Goal: Check status: Check status

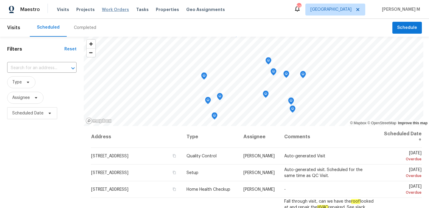
click at [117, 9] on span "Work Orders" at bounding box center [115, 10] width 27 height 6
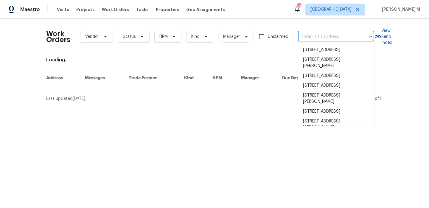
click at [318, 36] on input "text" at bounding box center [328, 36] width 60 height 9
paste input "[STREET_ADDRESS]"
type input "[STREET_ADDRESS]"
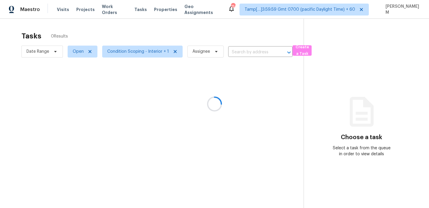
click at [116, 13] on div at bounding box center [214, 104] width 429 height 208
click at [115, 10] on div at bounding box center [214, 104] width 429 height 208
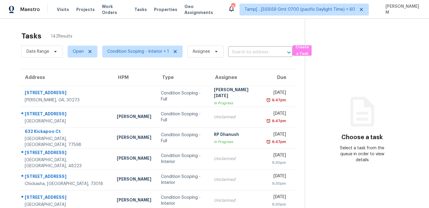
click at [115, 10] on span "Work Orders" at bounding box center [114, 10] width 25 height 12
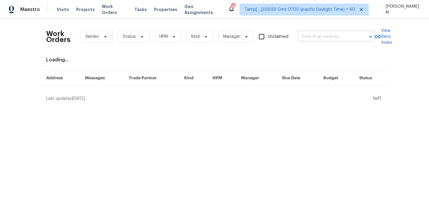
click at [315, 35] on input "text" at bounding box center [328, 36] width 60 height 9
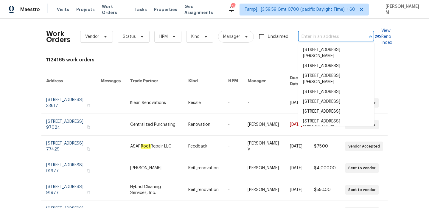
paste input "[STREET_ADDRESS]"
type input "[STREET_ADDRESS]"
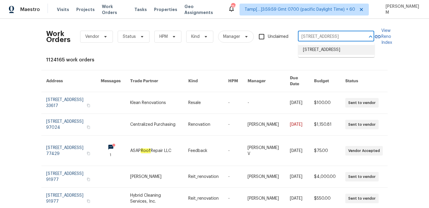
click at [323, 55] on li "[STREET_ADDRESS]" at bounding box center [336, 50] width 76 height 10
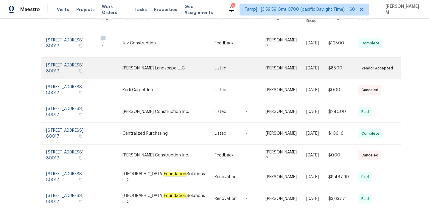
scroll to position [55, 0]
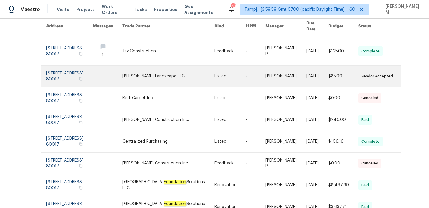
click at [215, 66] on link at bounding box center [231, 76] width 32 height 21
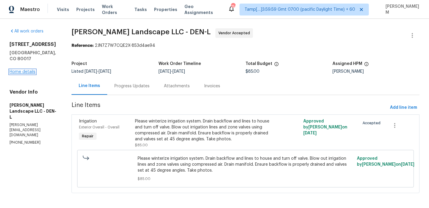
click at [31, 70] on link "Home details" at bounding box center [23, 72] width 26 height 4
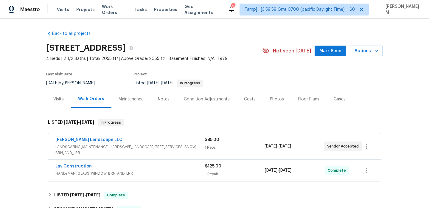
click at [159, 147] on span "LANDSCAPING_MAINTENANCE, HARDSCAPE_LANDSCAPE, TREE_SERVICES, SNOW, BRN_AND_LRR" at bounding box center [129, 150] width 149 height 12
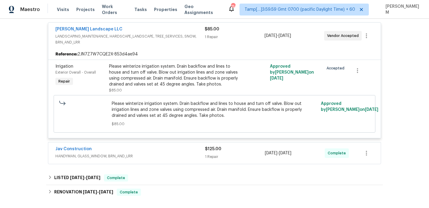
scroll to position [125, 0]
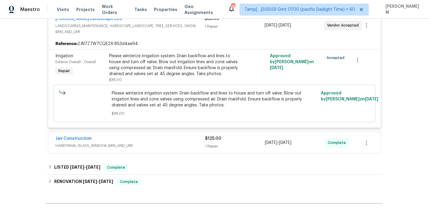
click at [154, 138] on div "Jav Construction" at bounding box center [130, 139] width 150 height 7
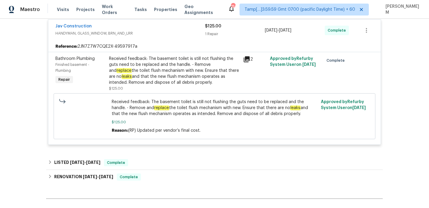
scroll to position [241, 0]
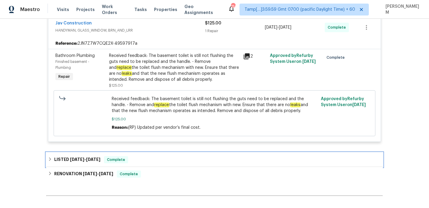
click at [157, 158] on div "LISTED [DATE] - [DATE] Complete" at bounding box center [214, 159] width 333 height 7
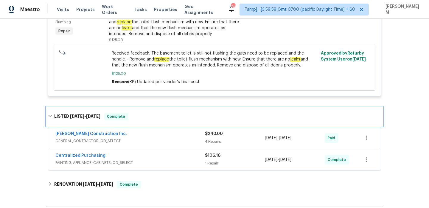
scroll to position [299, 0]
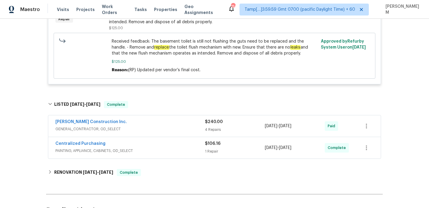
click at [173, 129] on span "GENERAL_CONTRACTOR, OD_SELECT" at bounding box center [130, 129] width 150 height 6
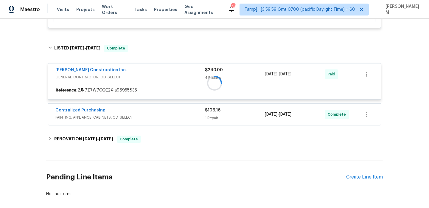
scroll to position [361, 0]
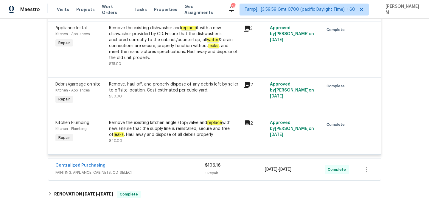
click at [179, 172] on span "PAINTING, APPLIANCE, CABINETS, OD_SELECT" at bounding box center [130, 173] width 150 height 6
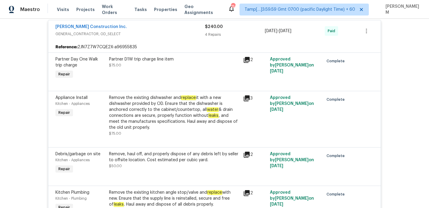
scroll to position [341, 0]
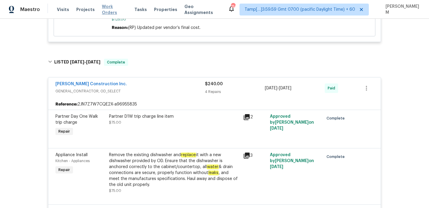
click at [116, 7] on span "Work Orders" at bounding box center [114, 10] width 25 height 12
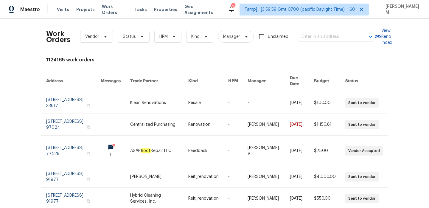
click at [310, 38] on input "text" at bounding box center [328, 36] width 60 height 9
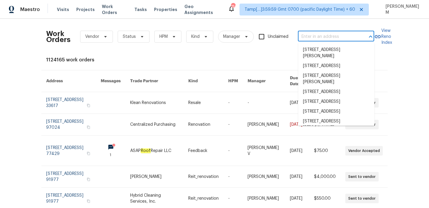
paste input "[STREET_ADDRESS]"
type input "[STREET_ADDRESS]"
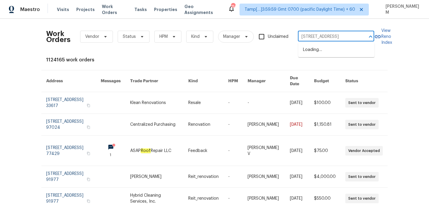
scroll to position [0, 26]
click at [327, 55] on li "[STREET_ADDRESS]" at bounding box center [336, 50] width 76 height 10
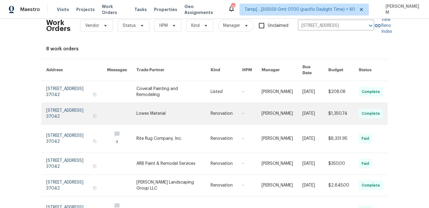
scroll to position [1, 0]
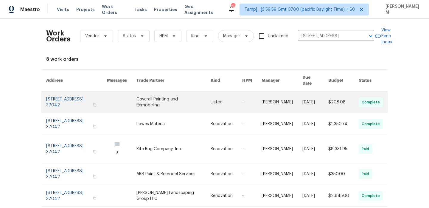
click at [175, 99] on link at bounding box center [173, 101] width 74 height 21
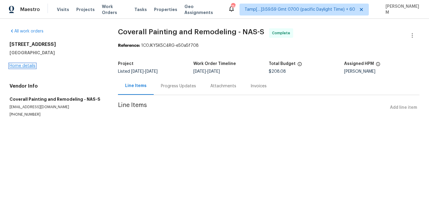
click at [24, 65] on link "Home details" at bounding box center [23, 66] width 26 height 4
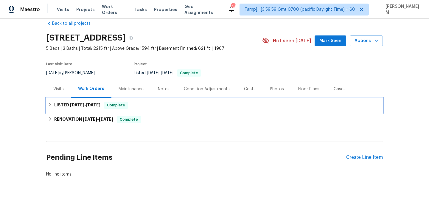
click at [155, 107] on div "LISTED [DATE] - [DATE] Complete" at bounding box center [214, 105] width 333 height 7
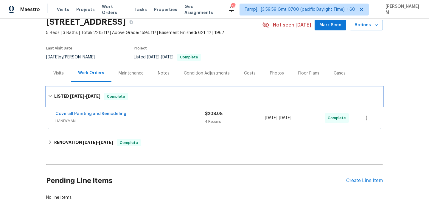
scroll to position [50, 0]
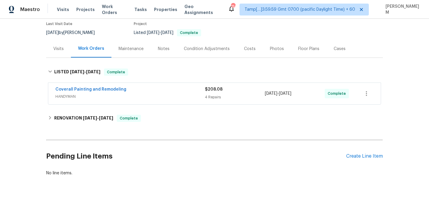
click at [163, 93] on div "Coverall Painting and Remodeling" at bounding box center [130, 89] width 150 height 7
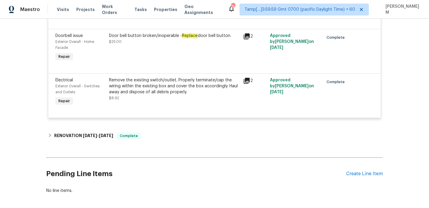
scroll to position [251, 0]
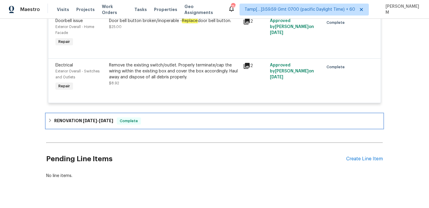
click at [189, 121] on div "RENOVATION [DATE] - [DATE] Complete" at bounding box center [214, 120] width 333 height 7
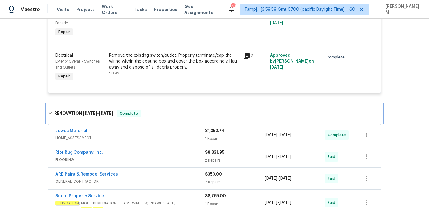
scroll to position [265, 0]
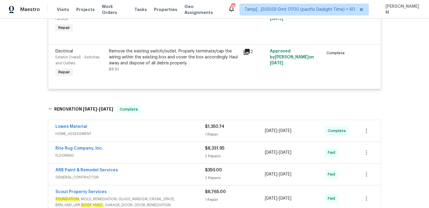
click at [225, 132] on div "1 Repair" at bounding box center [235, 134] width 60 height 6
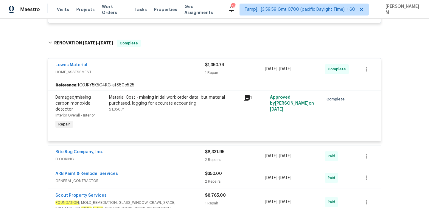
scroll to position [333, 0]
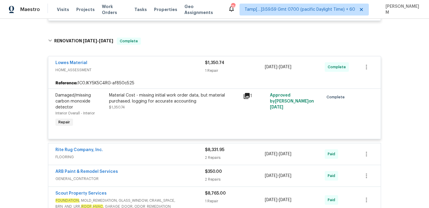
click at [236, 152] on div "$8,331.95" at bounding box center [235, 150] width 60 height 6
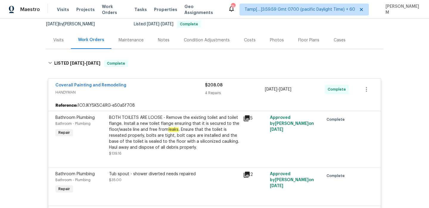
scroll to position [65, 0]
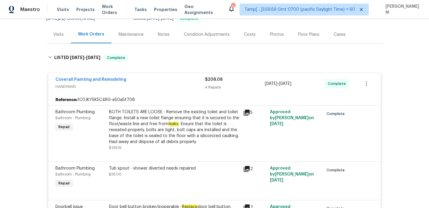
click at [145, 116] on div "BOTH TOILETS ARE LOOSE - Remove the existing toilet and toilet flange. Install …" at bounding box center [174, 127] width 131 height 36
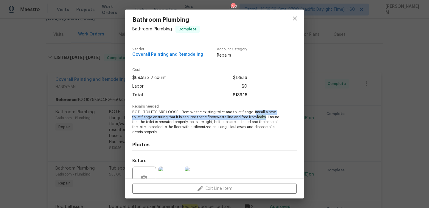
drag, startPoint x: 254, startPoint y: 112, endPoint x: 268, endPoint y: 118, distance: 14.4
click at [268, 118] on span "BOTH TOILETS ARE LOOSE - Remove the existing toilet and toilet flange. Install …" at bounding box center [206, 122] width 148 height 25
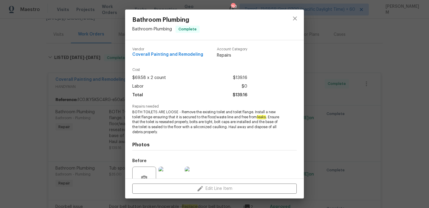
click at [268, 118] on span "BOTH TOILETS ARE LOOSE - Remove the existing toilet and toilet flange. Install …" at bounding box center [206, 122] width 148 height 25
drag, startPoint x: 253, startPoint y: 112, endPoint x: 269, endPoint y: 113, distance: 16.2
click at [269, 113] on span "BOTH TOILETS ARE LOOSE - Remove the existing toilet and toilet flange. Install …" at bounding box center [206, 122] width 148 height 25
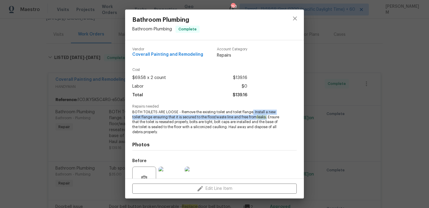
drag, startPoint x: 269, startPoint y: 115, endPoint x: 252, endPoint y: 111, distance: 17.4
click at [252, 111] on span "BOTH TOILETS ARE LOOSE - Remove the existing toilet and toilet flange. Install …" at bounding box center [206, 122] width 148 height 25
copy span ". Install a new toilet flange ensuring that it is secured to the floor/waste li…"
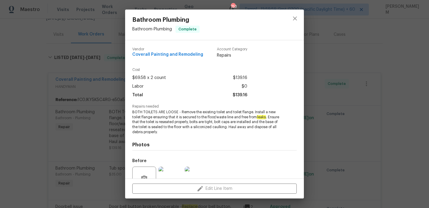
click at [262, 114] on span "BOTH TOILETS ARE LOOSE - Remove the existing toilet and toilet flange. Install …" at bounding box center [206, 122] width 148 height 25
drag, startPoint x: 254, startPoint y: 112, endPoint x: 153, endPoint y: 117, distance: 101.1
click at [153, 117] on span "BOTH TOILETS ARE LOOSE - Remove the existing toilet and toilet flange. Install …" at bounding box center [206, 122] width 148 height 25
copy span "nstall a new toilet flange"
click at [257, 110] on span "BOTH TOILETS ARE LOOSE - Remove the existing toilet and toilet flange. Install …" at bounding box center [206, 122] width 148 height 25
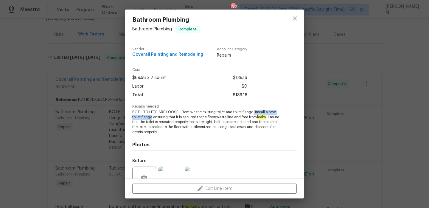
drag, startPoint x: 253, startPoint y: 111, endPoint x: 152, endPoint y: 116, distance: 101.1
click at [152, 116] on span "BOTH TOILETS ARE LOOSE - Remove the existing toilet and toilet flange. Install …" at bounding box center [206, 122] width 148 height 25
copy span "Install a new toilet flange"
drag, startPoint x: 132, startPoint y: 111, endPoint x: 157, endPoint y: 111, distance: 25.3
click at [157, 111] on div "Vendor Coverall Painting and Remodeling Account Category Repairs Cost $69.58 x …" at bounding box center [214, 109] width 179 height 138
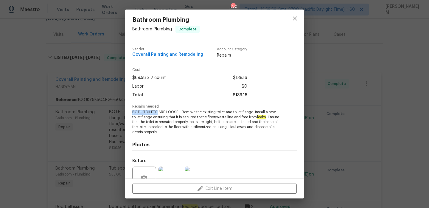
copy span "BOTH TOILETS"
click at [102, 100] on div "Bathroom Plumbing Bathroom - Plumbing Complete Vendor Coverall Painting and Rem…" at bounding box center [214, 104] width 429 height 208
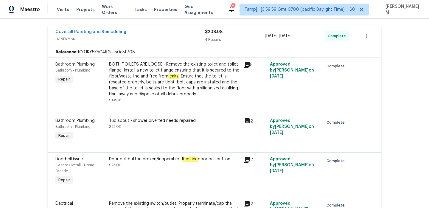
scroll to position [113, 0]
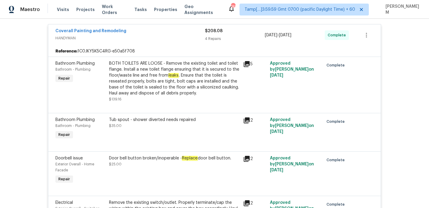
click at [148, 127] on div "Tub spout - shower diverted needs repaired $35.00" at bounding box center [174, 123] width 131 height 12
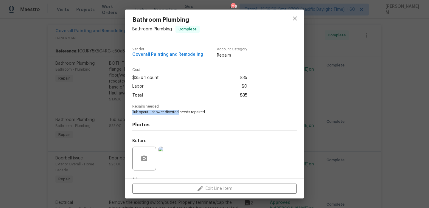
drag, startPoint x: 130, startPoint y: 112, endPoint x: 179, endPoint y: 111, distance: 49.5
click at [179, 111] on div "Vendor Coverall Painting and Remodeling Account Category Repairs Cost $35 x 1 c…" at bounding box center [214, 109] width 179 height 138
copy span "Tub spout - shower diverted"
click at [88, 149] on div "Bathroom Plumbing Bathroom - Plumbing Complete Vendor Coverall Painting and Rem…" at bounding box center [214, 104] width 429 height 208
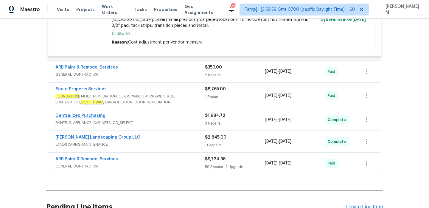
scroll to position [627, 0]
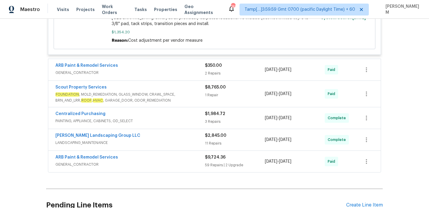
click at [138, 72] on span "GENERAL_CONTRACTOR" at bounding box center [130, 73] width 150 height 6
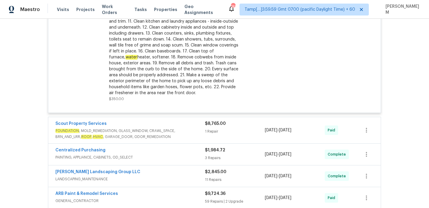
scroll to position [817, 0]
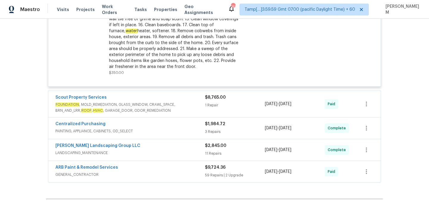
click at [173, 104] on span "FOUNDATION , MOLD_REMEDIATION, GLASS_WINDOW, CRAWL_SPACE, BRN_AND_LRR, ROOF , H…" at bounding box center [130, 108] width 150 height 12
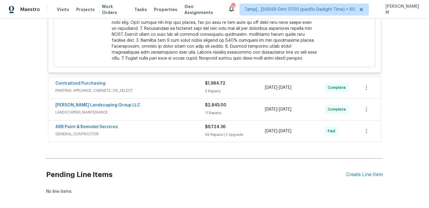
scroll to position [1060, 0]
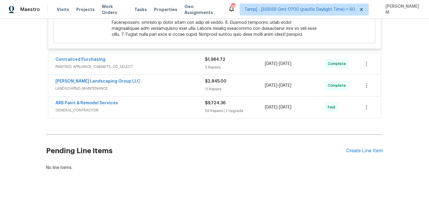
click at [166, 60] on div "Centralized Purchasing" at bounding box center [130, 60] width 150 height 7
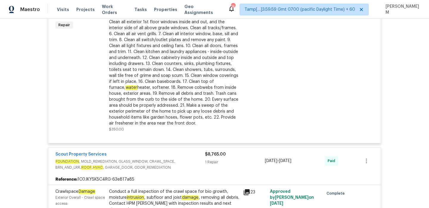
scroll to position [756, 0]
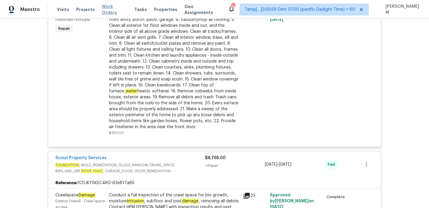
click at [115, 11] on span "Work Orders" at bounding box center [114, 10] width 25 height 12
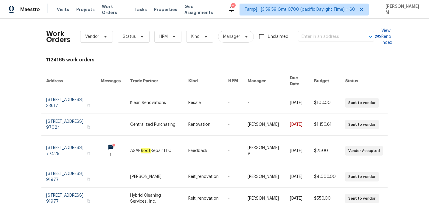
click at [303, 37] on input "text" at bounding box center [328, 36] width 60 height 9
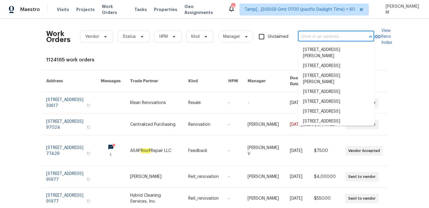
paste input "[STREET_ADDRESS][PERSON_NAME]"
type input "[STREET_ADDRESS][PERSON_NAME]"
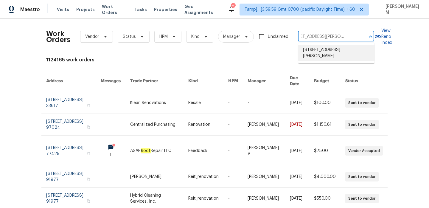
click at [329, 53] on li "[STREET_ADDRESS][PERSON_NAME]" at bounding box center [336, 53] width 76 height 16
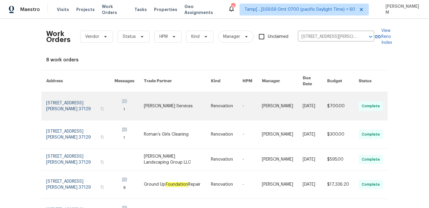
click at [246, 105] on link at bounding box center [252, 106] width 19 height 28
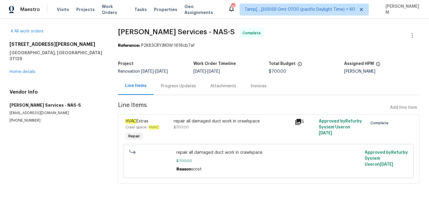
click at [18, 63] on div "[STREET_ADDRESS][PERSON_NAME] Home details" at bounding box center [57, 57] width 94 height 33
click at [21, 70] on link "Home details" at bounding box center [23, 72] width 26 height 4
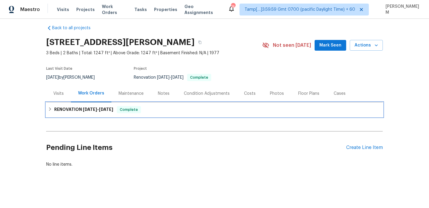
click at [165, 111] on div "RENOVATION [DATE] - [DATE] Complete" at bounding box center [214, 109] width 333 height 7
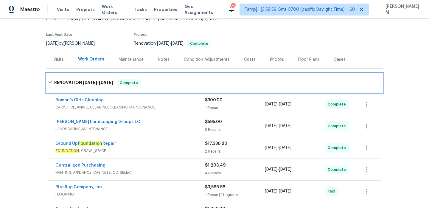
scroll to position [72, 0]
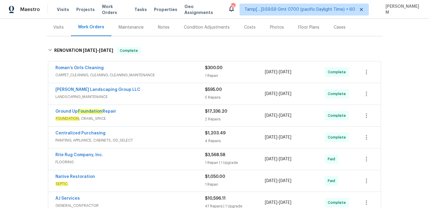
click at [174, 72] on div "Roman’s Girls Cleaning" at bounding box center [130, 68] width 150 height 7
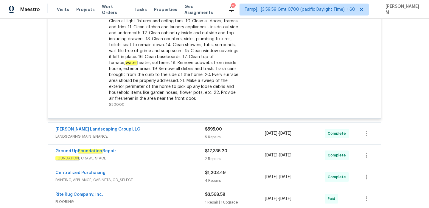
scroll to position [261, 0]
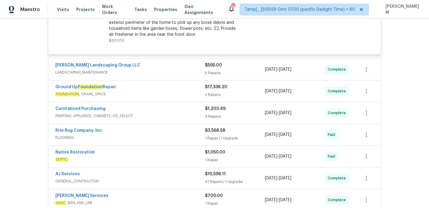
click at [177, 71] on span "LANDSCAPING_MAINTENANCE" at bounding box center [130, 72] width 150 height 6
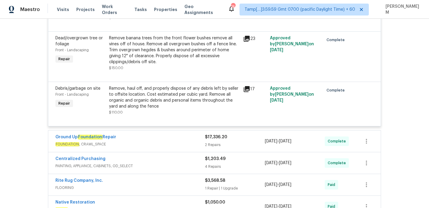
scroll to position [467, 0]
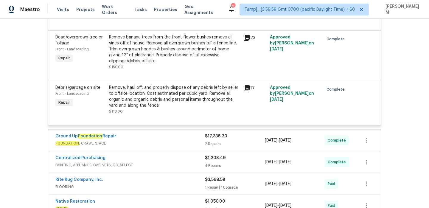
click at [164, 133] on div "Ground Up Foundation Repair FOUNDATION , CRAWL_SPACE $17,336.20 2 Repairs [DATE…" at bounding box center [214, 140] width 333 height 21
click at [180, 147] on div "Ground Up Foundation Repair FOUNDATION , CRAWL_SPACE" at bounding box center [130, 140] width 150 height 14
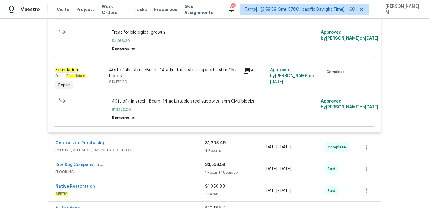
scroll to position [641, 0]
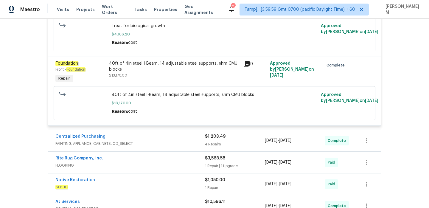
click at [173, 141] on div "Centralized Purchasing" at bounding box center [130, 136] width 150 height 7
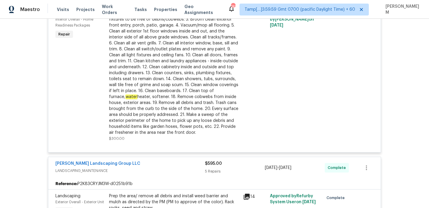
scroll to position [0, 0]
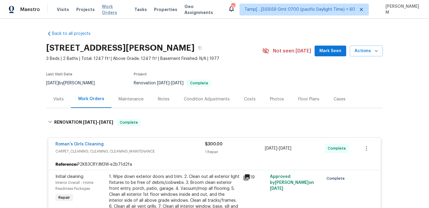
click at [110, 8] on span "Work Orders" at bounding box center [114, 10] width 25 height 12
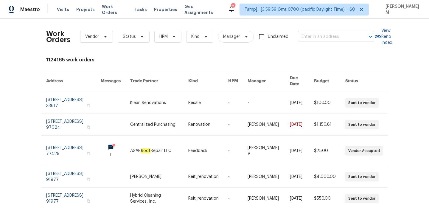
click at [321, 37] on input "text" at bounding box center [328, 36] width 60 height 9
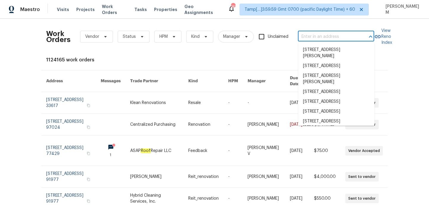
paste input "[STREET_ADDRESS]"
type input "[STREET_ADDRESS]"
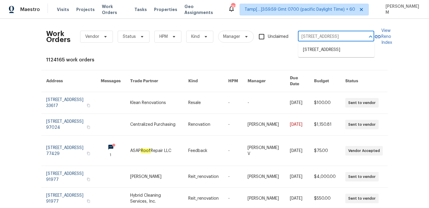
click at [325, 46] on li "[STREET_ADDRESS]" at bounding box center [336, 50] width 76 height 10
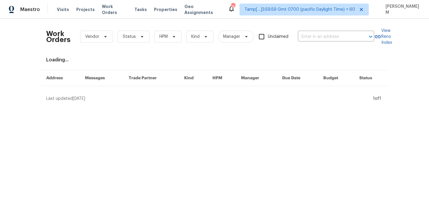
type input "[STREET_ADDRESS]"
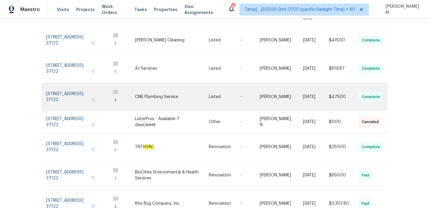
scroll to position [59, 0]
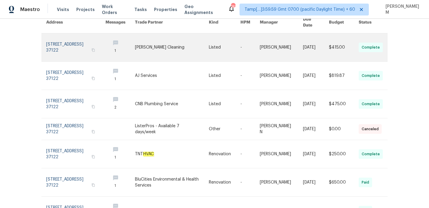
click at [228, 41] on link at bounding box center [225, 47] width 32 height 28
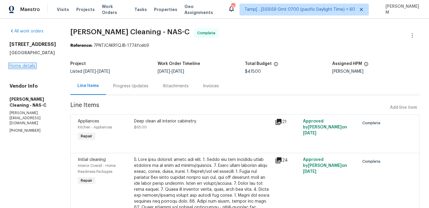
click at [27, 66] on link "Home details" at bounding box center [23, 66] width 26 height 4
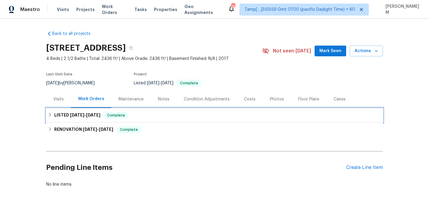
click at [156, 109] on div "LISTED [DATE] - [DATE] Complete" at bounding box center [214, 115] width 337 height 14
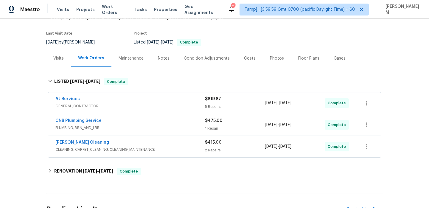
click at [161, 101] on div "AJ Services" at bounding box center [130, 99] width 150 height 7
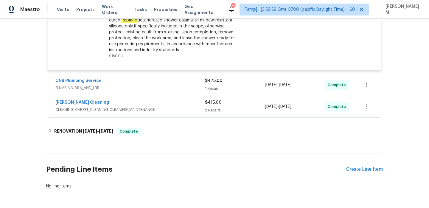
scroll to position [524, 0]
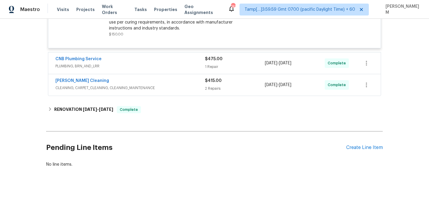
click at [172, 66] on span "PLUMBING, BRN_AND_LRR" at bounding box center [130, 66] width 150 height 6
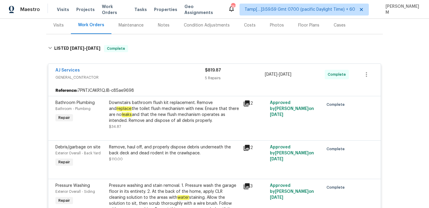
scroll to position [75, 0]
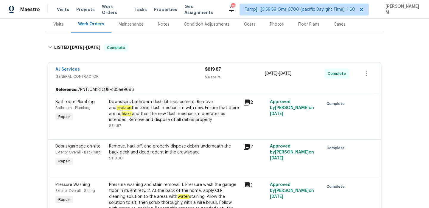
click at [131, 22] on div "Maintenance" at bounding box center [131, 24] width 25 height 6
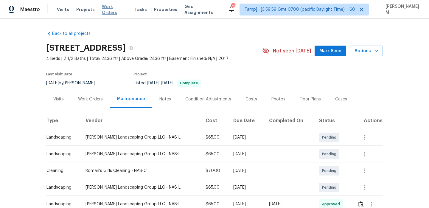
click at [110, 8] on span "Work Orders" at bounding box center [114, 10] width 25 height 12
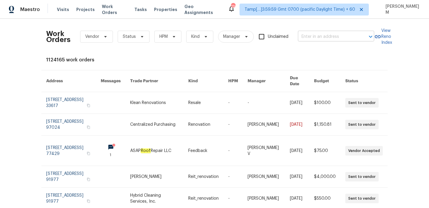
click at [320, 38] on input "text" at bounding box center [328, 36] width 60 height 9
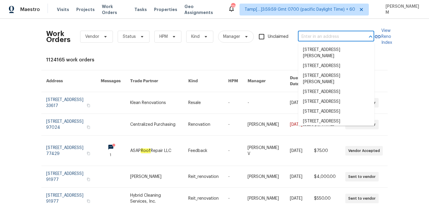
paste input "[STREET_ADDRESS]"
type input "[STREET_ADDRESS]"
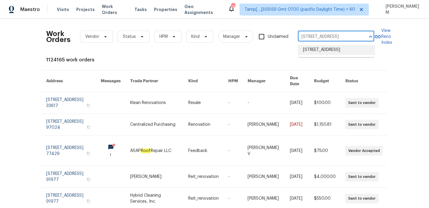
click at [331, 54] on li "[STREET_ADDRESS]" at bounding box center [336, 50] width 76 height 10
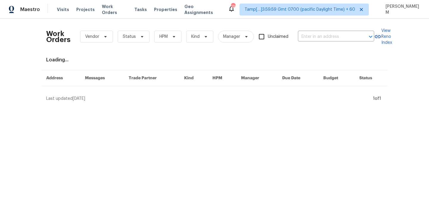
type input "[STREET_ADDRESS]"
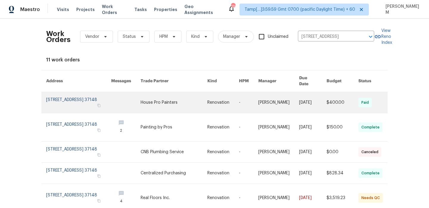
click at [212, 94] on link at bounding box center [223, 102] width 32 height 21
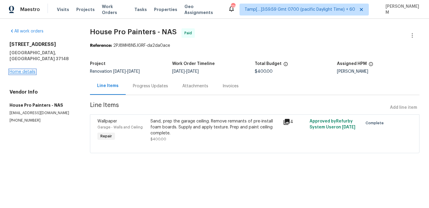
click at [28, 70] on link "Home details" at bounding box center [23, 72] width 26 height 4
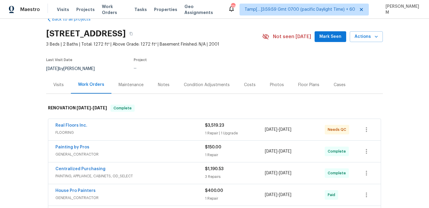
scroll to position [20, 0]
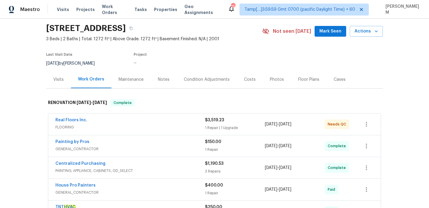
click at [179, 120] on div "Real Floors Inc." at bounding box center [130, 120] width 150 height 7
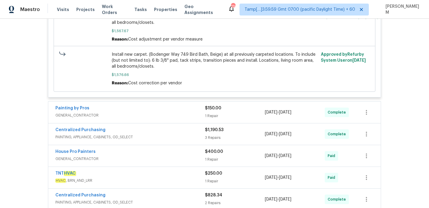
scroll to position [305, 0]
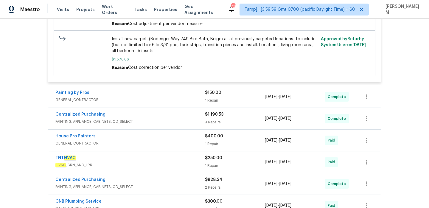
click at [173, 100] on span "GENERAL_CONTRACTOR" at bounding box center [130, 100] width 150 height 6
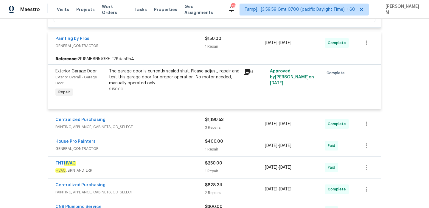
scroll to position [377, 0]
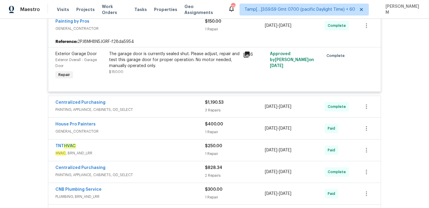
click at [181, 108] on span "PAINTING, APPLIANCE, CABINETS, OD_SELECT" at bounding box center [130, 110] width 150 height 6
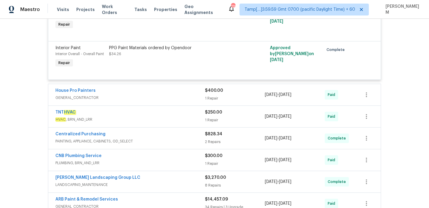
scroll to position [557, 0]
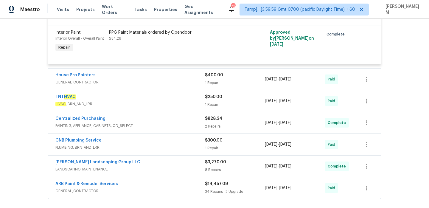
click at [181, 79] on div "House Pro Painters" at bounding box center [130, 75] width 150 height 7
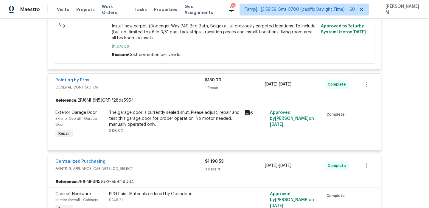
scroll to position [315, 0]
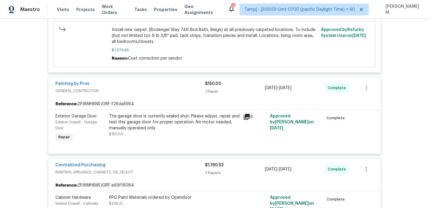
click at [166, 119] on div "The garage door is currently sealed shut. Please adjust, repair and test this g…" at bounding box center [174, 122] width 131 height 18
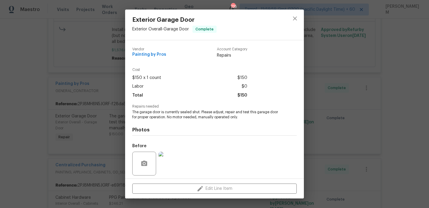
click at [94, 99] on div "Exterior Garage Door Exterior Overall - Garage Door Complete Vendor Painting by…" at bounding box center [214, 104] width 429 height 208
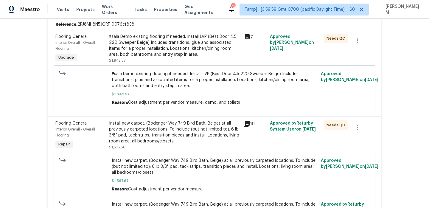
scroll to position [141, 0]
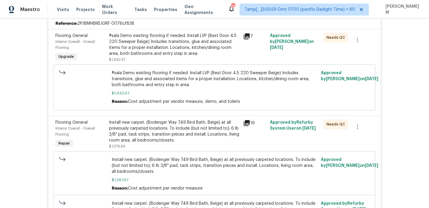
click at [174, 47] on div "#sala Demo existing flooring if needed. Install LVP (Best Door 4.5 220 Sweeper …" at bounding box center [174, 45] width 131 height 24
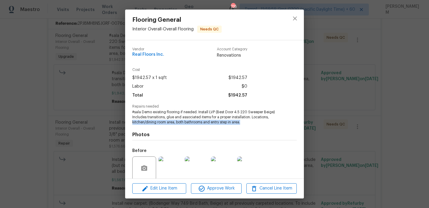
drag, startPoint x: 131, startPoint y: 122, endPoint x: 245, endPoint y: 123, distance: 113.8
click at [245, 123] on div "Vendor Real Floors Inc. Account Category Renovations Cost $1942.57 x 1 sqft $19…" at bounding box center [214, 109] width 179 height 138
copy span "kitchen/dining room area, both bathrooms and entry step in area."
click at [92, 139] on div "Flooring General Interior Overall - Overall Flooring Needs QC Vendor Real Floor…" at bounding box center [214, 104] width 429 height 208
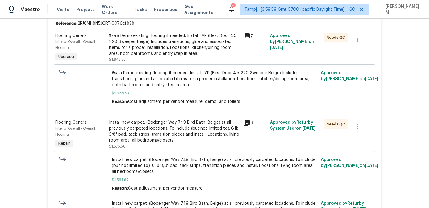
click at [159, 127] on div "Install new carpet. (Bodenger Way 749 Bird Bath, Beige) at all previously carpe…" at bounding box center [174, 131] width 131 height 24
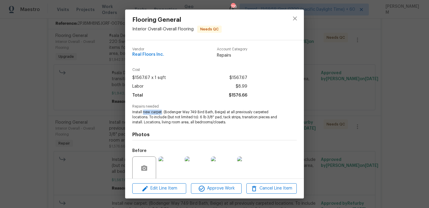
drag, startPoint x: 144, startPoint y: 113, endPoint x: 162, endPoint y: 112, distance: 17.9
click at [162, 112] on span "Install new carpet. (Bodenger Way 749 Bird Bath, Beige) at all previously carpe…" at bounding box center [206, 117] width 148 height 15
copy span "new carpet"
drag, startPoint x: 161, startPoint y: 122, endPoint x: 229, endPoint y: 123, distance: 67.0
click at [229, 123] on span "Install new carpet. (Bodenger Way 749 Bird Bath, Beige) at all previously carpe…" at bounding box center [206, 117] width 148 height 15
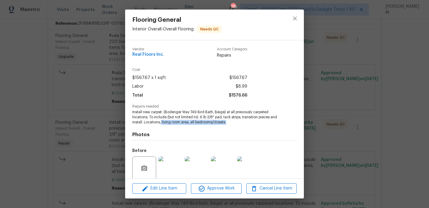
copy span "living room area, all bedrooms/closets."
click at [102, 19] on div "Flooring General Interior Overall - Overall Flooring Needs QC Vendor Real Floor…" at bounding box center [214, 104] width 429 height 208
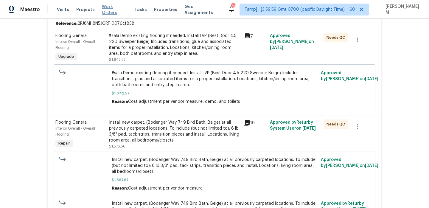
click at [107, 9] on span "Work Orders" at bounding box center [114, 10] width 25 height 12
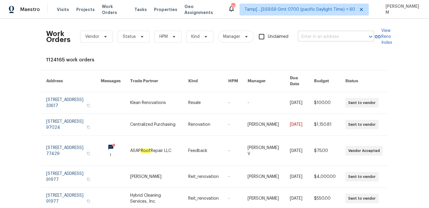
click at [331, 38] on input "text" at bounding box center [328, 36] width 60 height 9
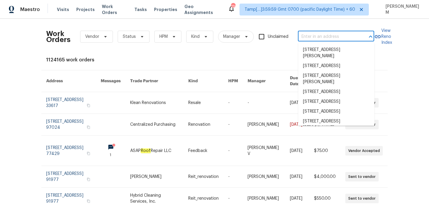
paste input "[STREET_ADDRESS][PERSON_NAME]"
type input "[STREET_ADDRESS][PERSON_NAME]"
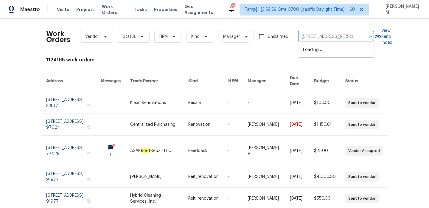
scroll to position [0, 35]
click at [332, 50] on li "[STREET_ADDRESS]" at bounding box center [336, 50] width 76 height 10
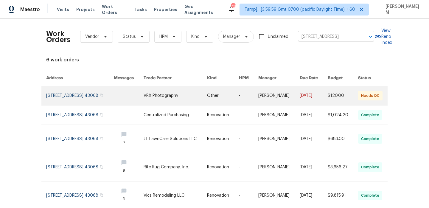
click at [244, 100] on link at bounding box center [249, 95] width 20 height 19
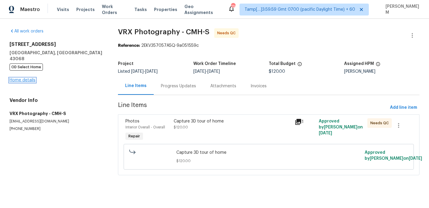
click at [28, 78] on link "Home details" at bounding box center [23, 80] width 26 height 4
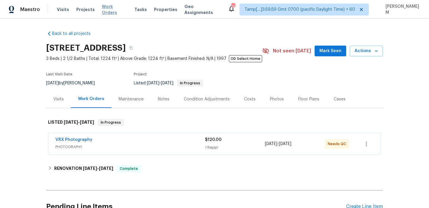
click at [111, 10] on span "Work Orders" at bounding box center [114, 10] width 25 height 12
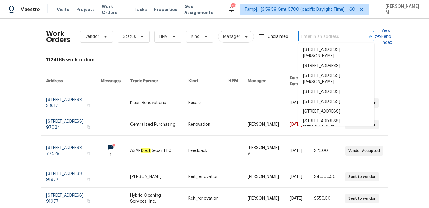
click at [315, 38] on input "text" at bounding box center [328, 36] width 60 height 9
paste input "[STREET_ADDRESS][PERSON_NAME]"
type input "[STREET_ADDRESS][PERSON_NAME]"
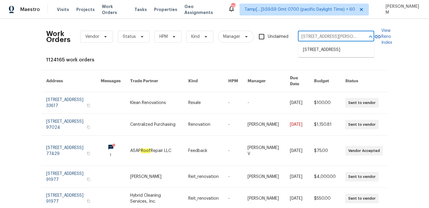
scroll to position [0, 35]
click at [329, 51] on li "[STREET_ADDRESS]" at bounding box center [336, 50] width 76 height 10
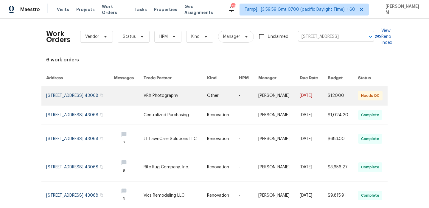
click at [254, 96] on td "[PERSON_NAME]" at bounding box center [274, 95] width 41 height 19
click at [183, 103] on link at bounding box center [175, 95] width 63 height 19
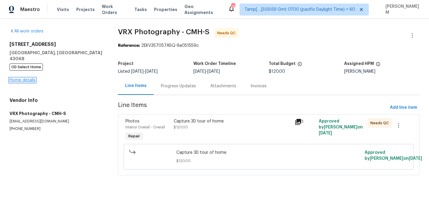
click at [27, 78] on link "Home details" at bounding box center [23, 80] width 26 height 4
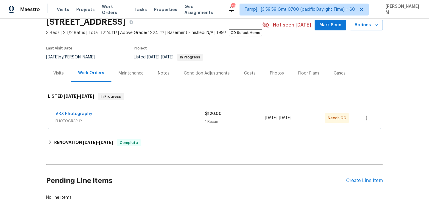
scroll to position [30, 0]
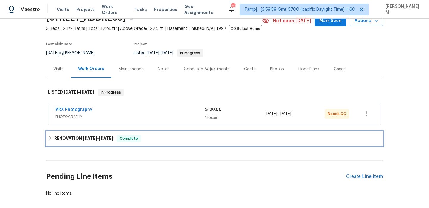
click at [176, 138] on div "RENOVATION [DATE] - [DATE] Complete" at bounding box center [214, 138] width 333 height 7
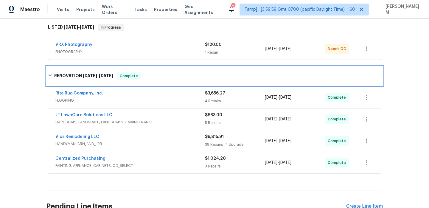
scroll to position [96, 0]
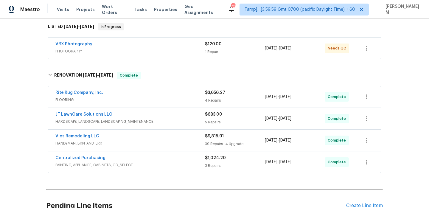
click at [185, 98] on span "FLOORING" at bounding box center [130, 100] width 150 height 6
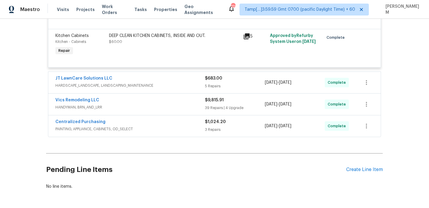
scroll to position [509, 0]
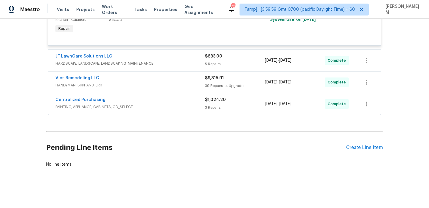
click at [158, 61] on span "HARDSCAPE_LANDSCAPE, LANDSCAPING_MAINTENANCE" at bounding box center [130, 63] width 150 height 6
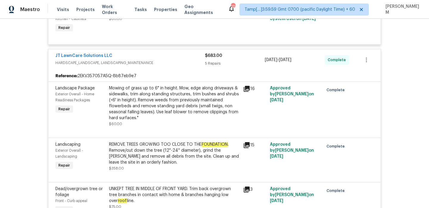
scroll to position [753, 0]
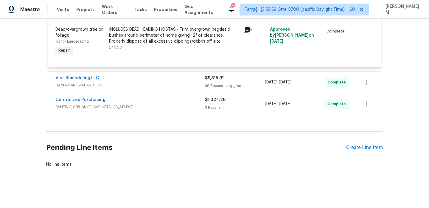
click at [165, 88] on span "HANDYMAN, BRN_AND_LRR" at bounding box center [130, 85] width 150 height 6
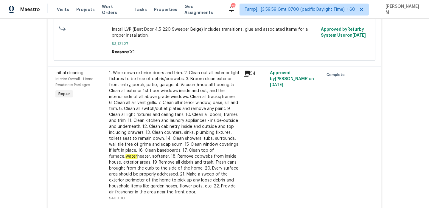
scroll to position [253, 0]
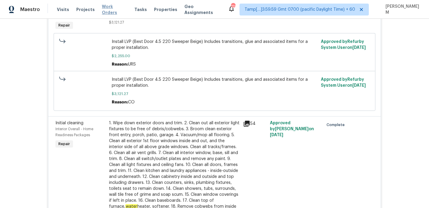
click at [108, 8] on span "Work Orders" at bounding box center [114, 10] width 25 height 12
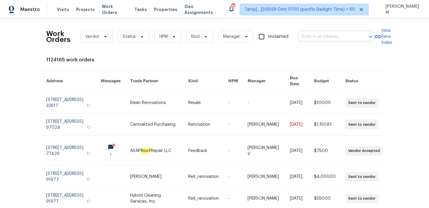
click at [302, 36] on input "text" at bounding box center [328, 36] width 60 height 9
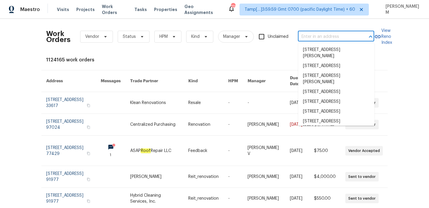
paste input "[STREET_ADDRESS]"
type input "[STREET_ADDRESS]"
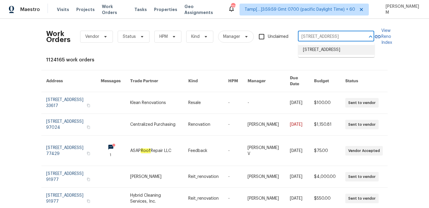
click at [334, 52] on li "[STREET_ADDRESS]" at bounding box center [336, 50] width 76 height 10
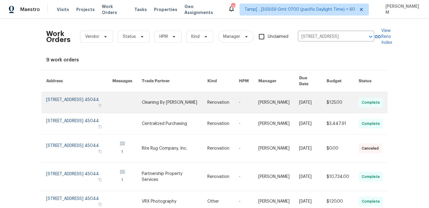
click at [219, 92] on link at bounding box center [223, 102] width 32 height 21
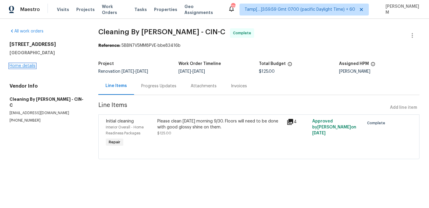
click at [23, 66] on link "Home details" at bounding box center [23, 66] width 26 height 4
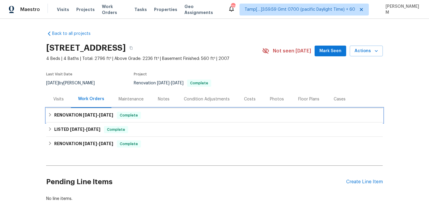
click at [184, 111] on div "RENOVATION [DATE] - [DATE] Complete" at bounding box center [214, 115] width 337 height 14
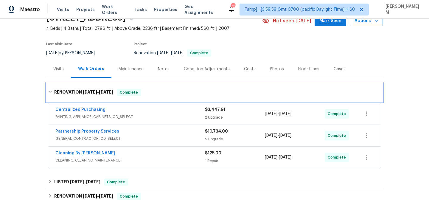
scroll to position [37, 0]
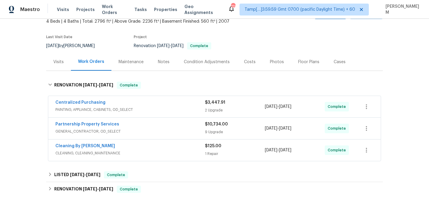
click at [176, 108] on span "PAINTING, APPLIANCE, CABINETS, OD_SELECT" at bounding box center [130, 110] width 150 height 6
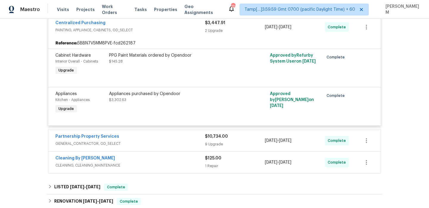
click at [189, 136] on div "Partnership Property Services" at bounding box center [130, 136] width 150 height 7
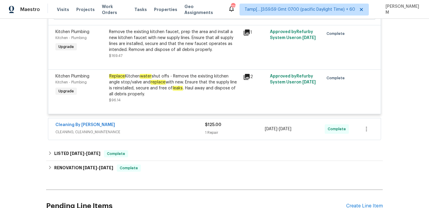
scroll to position [788, 0]
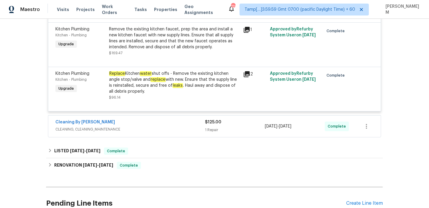
click at [177, 132] on span "CLEANING, CLEANING_MAINTENANCE" at bounding box center [130, 129] width 150 height 6
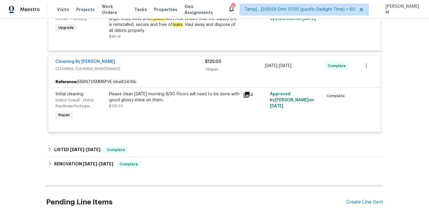
scroll to position [850, 0]
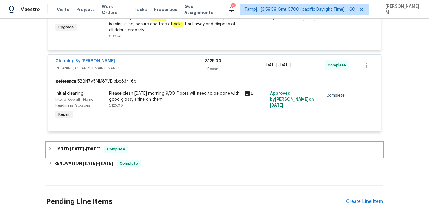
click at [183, 146] on div "LISTED [DATE] - [DATE] Complete" at bounding box center [214, 149] width 337 height 14
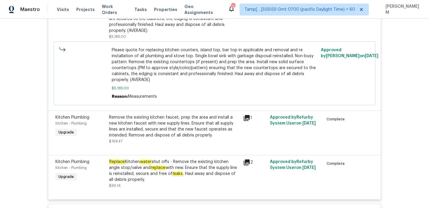
scroll to position [699, 0]
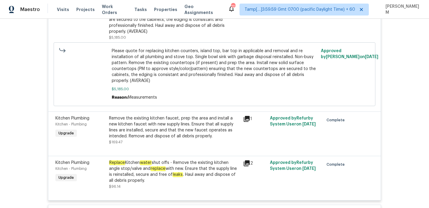
click at [171, 166] on div "Replace Kitchen water shut offs - Remove the existing kitchen angle stop/valve …" at bounding box center [174, 172] width 131 height 24
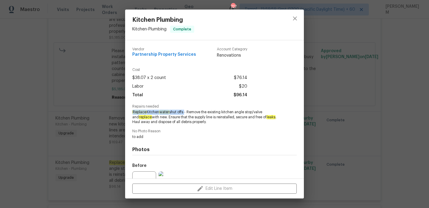
drag, startPoint x: 131, startPoint y: 113, endPoint x: 187, endPoint y: 113, distance: 55.7
click at [187, 113] on div "Vendor Partnership Property Services Account Category Renovations Cost $38.07 x…" at bounding box center [214, 109] width 179 height 138
drag, startPoint x: 225, startPoint y: 112, endPoint x: 251, endPoint y: 109, distance: 26.1
click at [251, 110] on span "Replace Kitchen water shut offs - Remove the existing kitchen angle stop/valve …" at bounding box center [206, 117] width 148 height 15
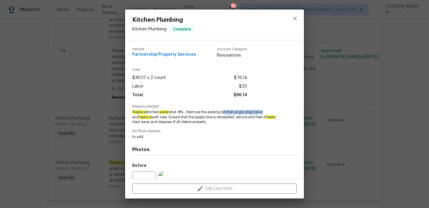
drag, startPoint x: 223, startPoint y: 111, endPoint x: 264, endPoint y: 110, distance: 40.8
click at [264, 110] on span "Replace Kitchen water shut offs - Remove the existing kitchen angle stop/valve …" at bounding box center [206, 117] width 148 height 15
click at [93, 97] on div "Kitchen Plumbing Kitchen - Plumbing Complete Vendor Partnership Property Servic…" at bounding box center [214, 104] width 429 height 208
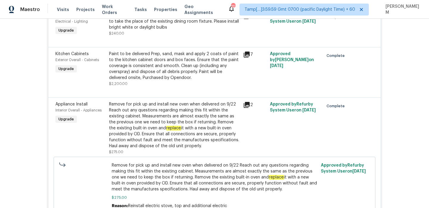
scroll to position [375, 0]
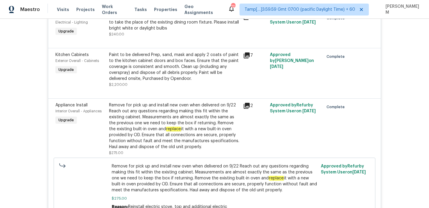
click at [152, 126] on div "Remove for pick up and install new oven when delivered on 9/22 Reach out any qu…" at bounding box center [174, 126] width 131 height 48
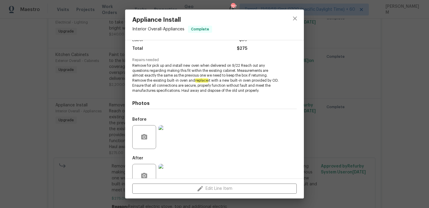
scroll to position [61, 0]
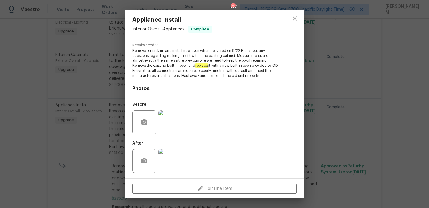
click at [176, 161] on img at bounding box center [171, 161] width 24 height 24
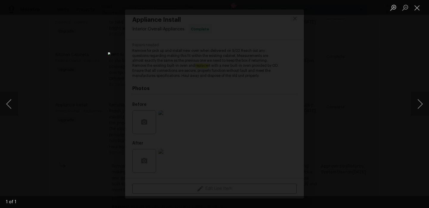
click at [418, 2] on li "Lightbox" at bounding box center [417, 7] width 12 height 15
click at [417, 6] on button "Close lightbox" at bounding box center [417, 7] width 12 height 10
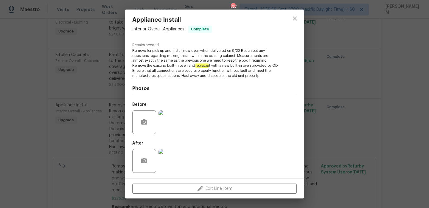
click at [182, 116] on img at bounding box center [171, 122] width 24 height 24
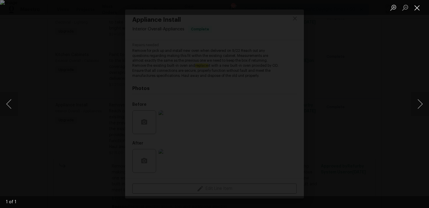
click at [415, 4] on button "Close lightbox" at bounding box center [417, 7] width 12 height 10
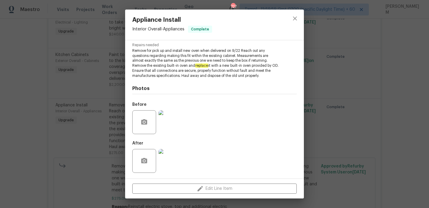
click at [173, 161] on img at bounding box center [171, 161] width 24 height 24
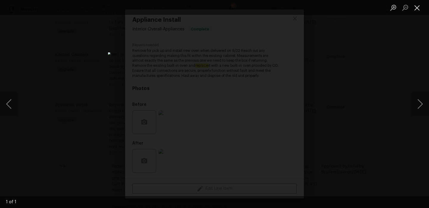
click at [418, 5] on button "Close lightbox" at bounding box center [417, 7] width 12 height 10
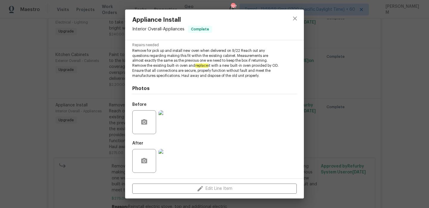
click at [85, 96] on div "Appliance Install Interior Overall - Appliances Complete Vendor Partnership Pro…" at bounding box center [214, 104] width 429 height 208
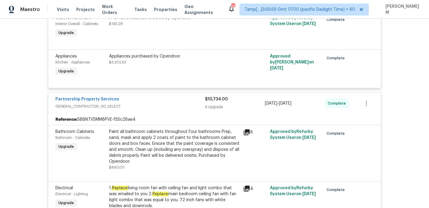
scroll to position [145, 0]
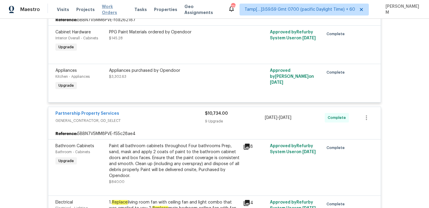
click at [111, 10] on span "Work Orders" at bounding box center [114, 10] width 25 height 12
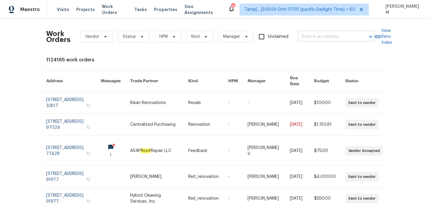
click at [332, 38] on input "text" at bounding box center [328, 36] width 60 height 9
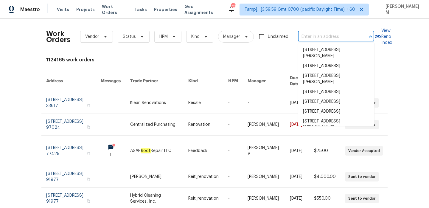
paste input "[STREET_ADDRESS]"
type input "[STREET_ADDRESS]"
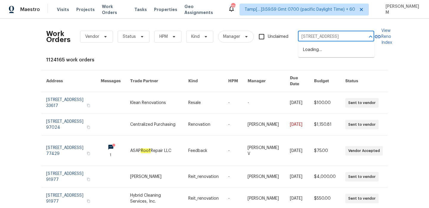
scroll to position [0, 18]
click at [334, 47] on li "[STREET_ADDRESS][PERSON_NAME]" at bounding box center [336, 53] width 76 height 16
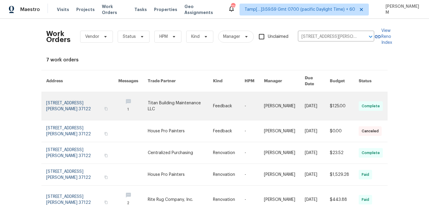
click at [265, 101] on td "[PERSON_NAME]" at bounding box center [279, 106] width 41 height 28
click at [262, 101] on td "[PERSON_NAME]" at bounding box center [279, 106] width 41 height 28
click at [239, 96] on link at bounding box center [229, 106] width 32 height 28
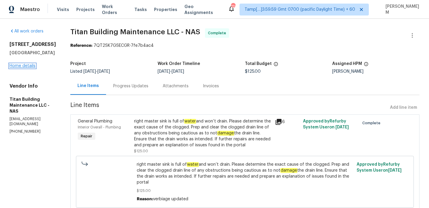
click at [26, 68] on link "Home details" at bounding box center [23, 66] width 26 height 4
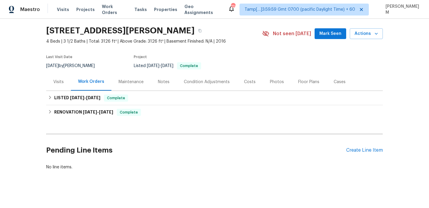
scroll to position [19, 0]
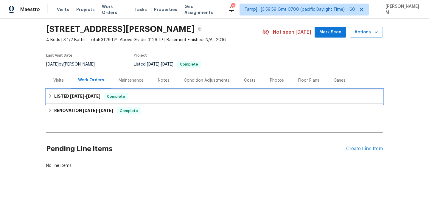
click at [165, 99] on div "LISTED [DATE] - [DATE] Complete" at bounding box center [214, 96] width 333 height 7
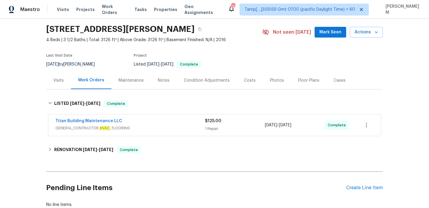
click at [187, 126] on span "GENERAL_CONTRACTOR, HVAC , FLOORING" at bounding box center [130, 128] width 150 height 6
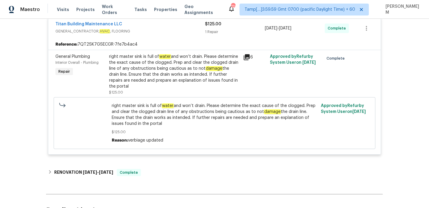
scroll to position [141, 0]
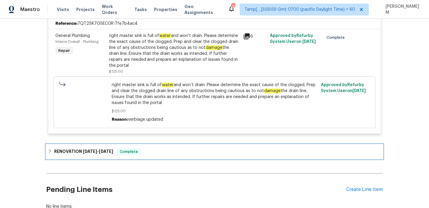
click at [189, 148] on div "RENOVATION [DATE] - [DATE] Complete" at bounding box center [214, 151] width 333 height 7
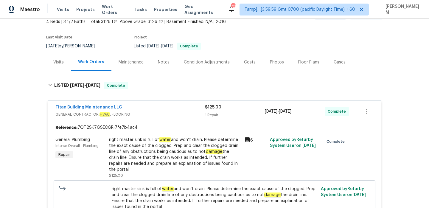
scroll to position [0, 0]
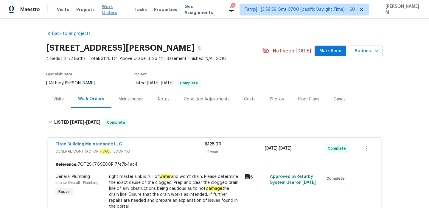
click at [103, 10] on span "Work Orders" at bounding box center [114, 10] width 25 height 12
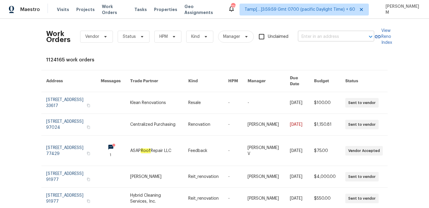
click at [304, 36] on input "text" at bounding box center [328, 36] width 60 height 9
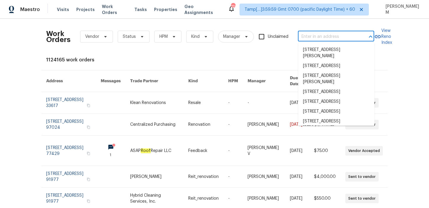
paste input "[STREET_ADDRESS]"
type input "[STREET_ADDRESS]"
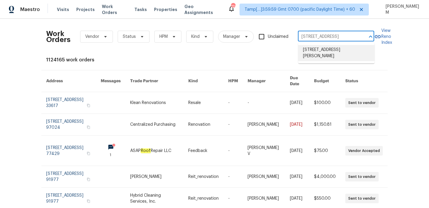
click at [343, 51] on li "[STREET_ADDRESS][PERSON_NAME]" at bounding box center [336, 53] width 76 height 16
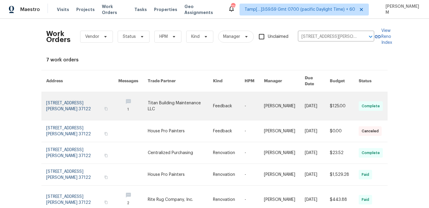
click at [266, 102] on td "[PERSON_NAME]" at bounding box center [279, 106] width 41 height 28
click at [251, 102] on link at bounding box center [254, 106] width 19 height 28
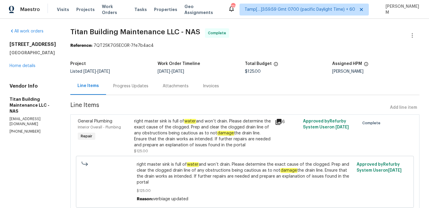
click at [19, 69] on div "[STREET_ADDRESS] Home details" at bounding box center [33, 54] width 46 height 27
click at [20, 68] on link "Home details" at bounding box center [23, 66] width 26 height 4
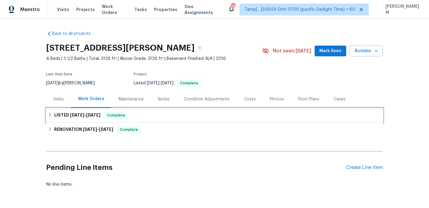
click at [141, 111] on div "LISTED [DATE] - [DATE] Complete" at bounding box center [214, 115] width 337 height 14
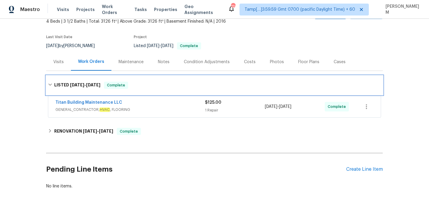
scroll to position [40, 0]
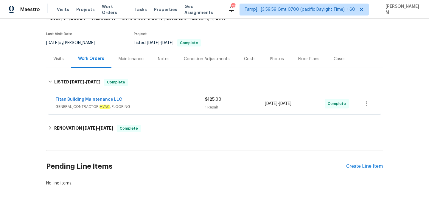
click at [159, 97] on div "Titan Building Maintenance LLC" at bounding box center [130, 100] width 150 height 7
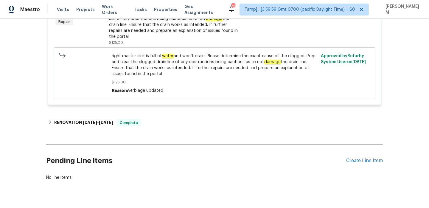
scroll to position [177, 0]
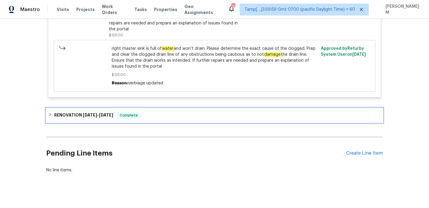
click at [221, 112] on div "RENOVATION [DATE] - [DATE] Complete" at bounding box center [214, 115] width 333 height 7
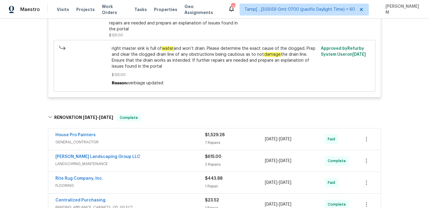
click at [230, 140] on div "7 Repairs" at bounding box center [235, 143] width 60 height 6
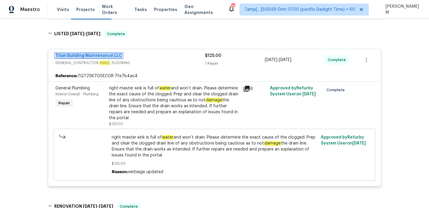
scroll to position [0, 0]
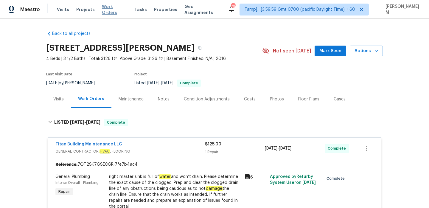
click at [108, 9] on span "Work Orders" at bounding box center [114, 10] width 25 height 12
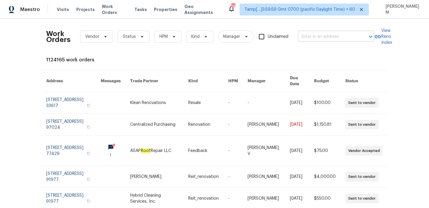
click at [331, 35] on input "text" at bounding box center [328, 36] width 60 height 9
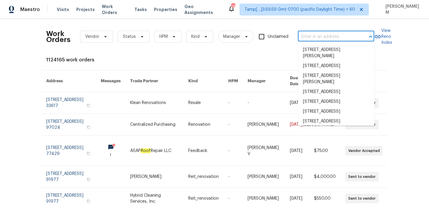
paste input "[STREET_ADDRESS][PERSON_NAME][PERSON_NAME]"
type input "[STREET_ADDRESS][PERSON_NAME][PERSON_NAME]"
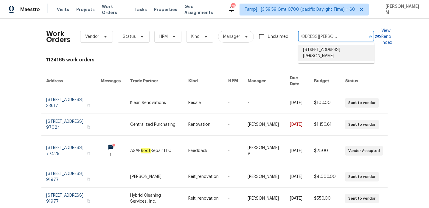
click at [336, 52] on li "[STREET_ADDRESS][PERSON_NAME]" at bounding box center [336, 53] width 76 height 16
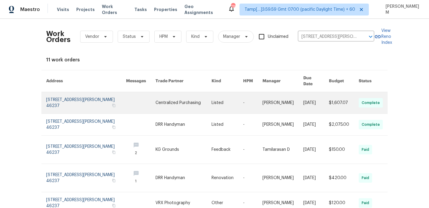
click at [228, 96] on link at bounding box center [228, 102] width 32 height 21
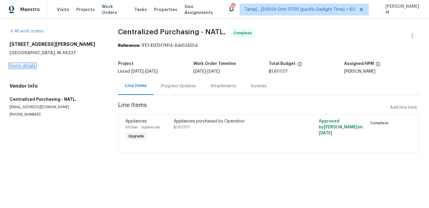
click at [31, 67] on link "Home details" at bounding box center [23, 66] width 26 height 4
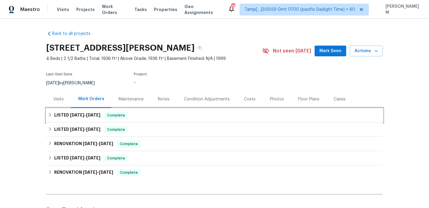
click at [161, 118] on div "LISTED [DATE] - [DATE] Complete" at bounding box center [214, 115] width 333 height 7
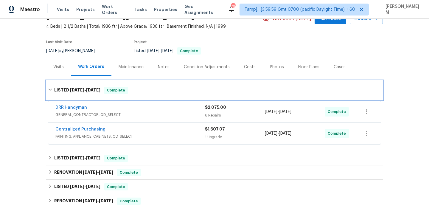
scroll to position [38, 0]
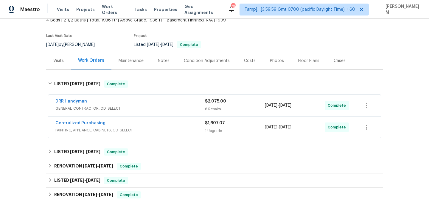
click at [162, 103] on div "DRR Handyman" at bounding box center [130, 101] width 150 height 7
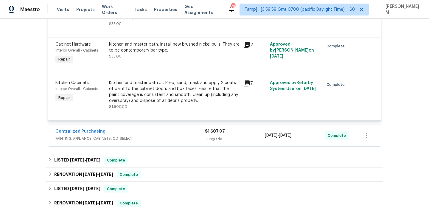
scroll to position [361, 0]
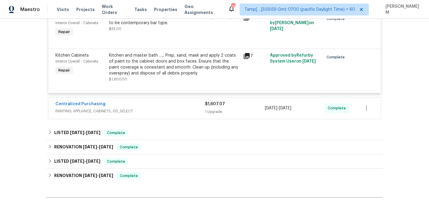
click at [175, 109] on span "PAINTING, APPLIANCE, CABINETS, OD_SELECT" at bounding box center [130, 111] width 150 height 6
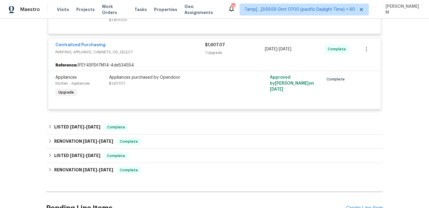
scroll to position [434, 0]
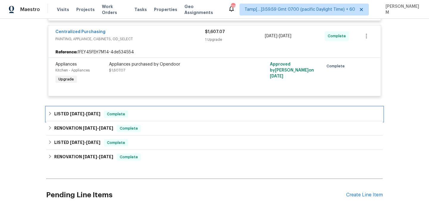
click at [170, 118] on div "LISTED [DATE] - [DATE] Complete" at bounding box center [214, 114] width 333 height 7
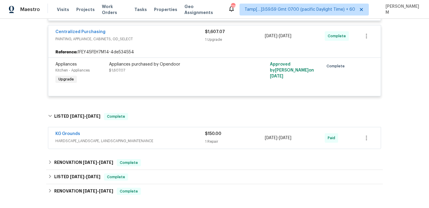
click at [172, 136] on div "KG Grounds" at bounding box center [130, 134] width 150 height 7
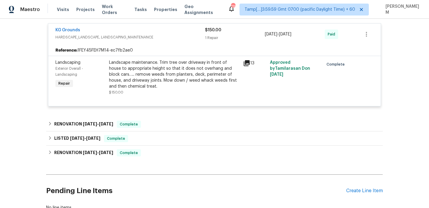
scroll to position [543, 0]
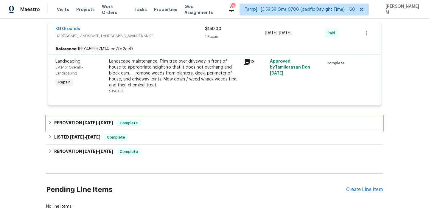
click at [175, 127] on div "RENOVATION [DATE] - [DATE] Complete" at bounding box center [214, 122] width 333 height 7
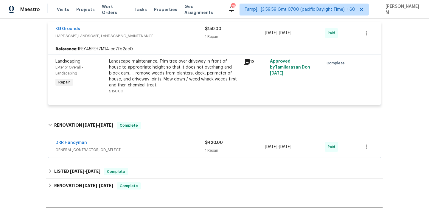
click at [189, 151] on span "GENERAL_CONTRACTOR, OD_SELECT" at bounding box center [130, 150] width 150 height 6
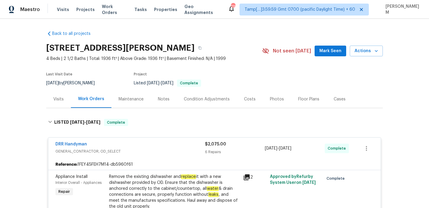
scroll to position [0, 0]
click at [205, 45] on button "button" at bounding box center [200, 47] width 11 height 11
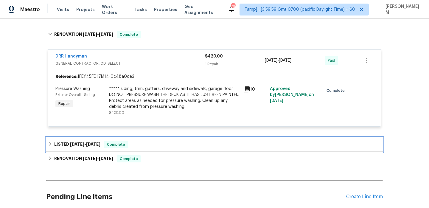
click at [208, 147] on div "LISTED [DATE] - [DATE] Complete" at bounding box center [214, 144] width 333 height 7
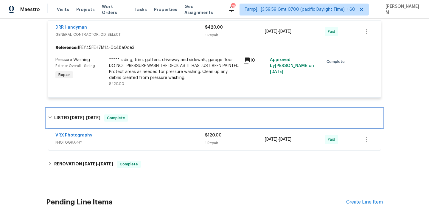
scroll to position [668, 0]
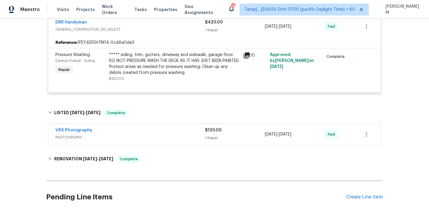
click at [194, 140] on span "PHOTOGRAPHY" at bounding box center [130, 137] width 150 height 6
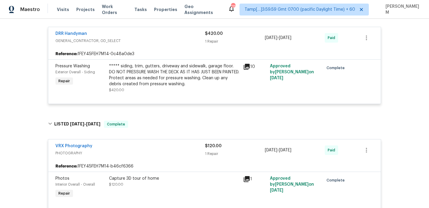
scroll to position [639, 0]
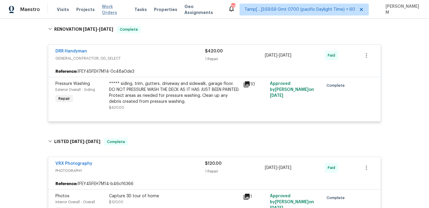
click at [107, 9] on span "Work Orders" at bounding box center [114, 10] width 25 height 12
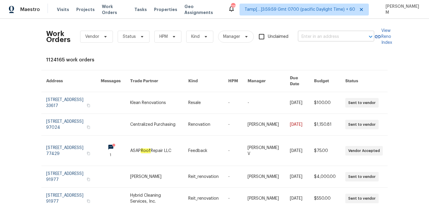
click at [311, 35] on input "text" at bounding box center [328, 36] width 60 height 9
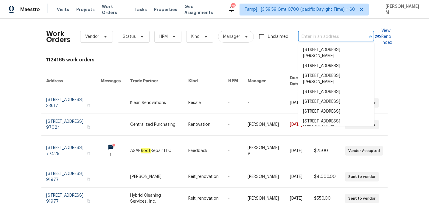
paste input "[STREET_ADDRESS][PERSON_NAME][PERSON_NAME]"
type input "[STREET_ADDRESS][PERSON_NAME][PERSON_NAME]"
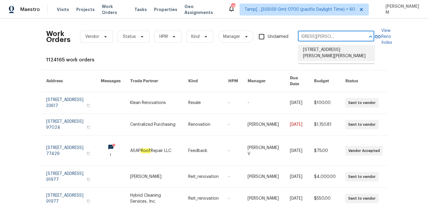
click at [329, 51] on li "[STREET_ADDRESS][PERSON_NAME][PERSON_NAME]" at bounding box center [336, 53] width 76 height 16
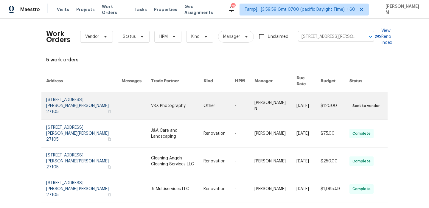
click at [202, 104] on link at bounding box center [177, 105] width 52 height 27
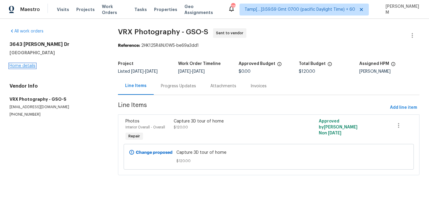
click at [22, 66] on link "Home details" at bounding box center [23, 66] width 26 height 4
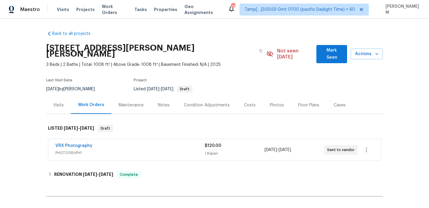
click at [54, 102] on div "Visits" at bounding box center [58, 105] width 10 height 6
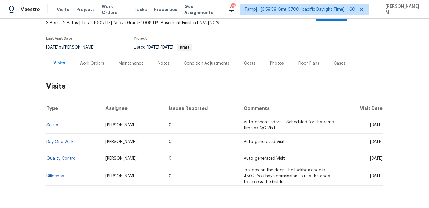
scroll to position [54, 0]
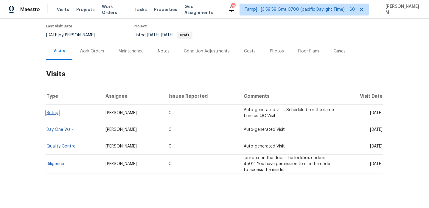
click at [53, 111] on link "Setup" at bounding box center [52, 113] width 12 height 4
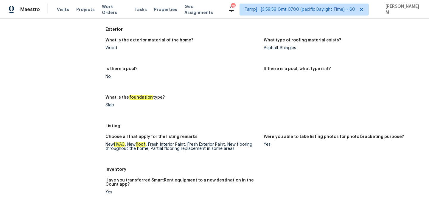
scroll to position [284, 0]
click at [116, 51] on figure "What is the exterior material of the home? Wood" at bounding box center [184, 48] width 158 height 21
click at [115, 49] on div "Wood" at bounding box center [181, 48] width 153 height 4
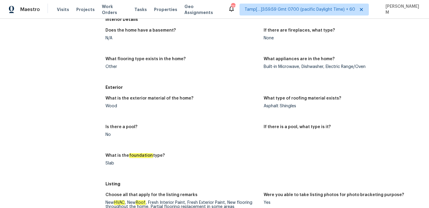
scroll to position [0, 0]
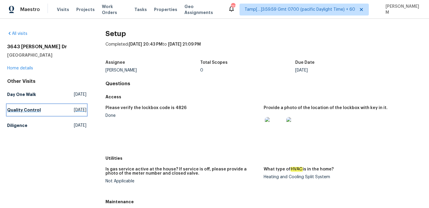
click at [24, 107] on h5 "Quality Control" at bounding box center [24, 110] width 34 height 6
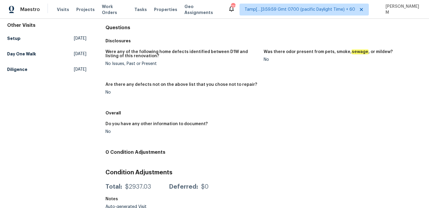
scroll to position [60, 0]
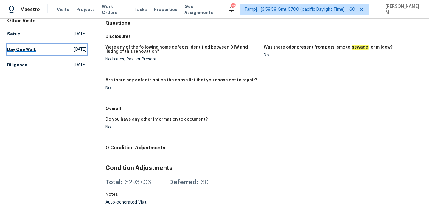
click at [28, 48] on h5 "Day One Walk" at bounding box center [21, 49] width 29 height 6
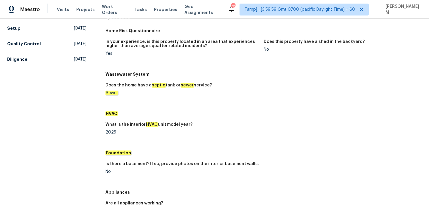
scroll to position [63, 0]
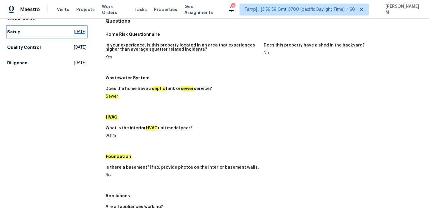
click at [15, 34] on h5 "Setup" at bounding box center [13, 32] width 13 height 6
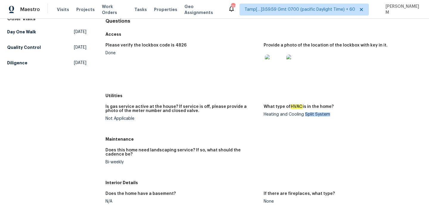
drag, startPoint x: 305, startPoint y: 115, endPoint x: 330, endPoint y: 114, distance: 25.1
click at [330, 114] on div "Heating and Cooling Split System" at bounding box center [340, 114] width 153 height 4
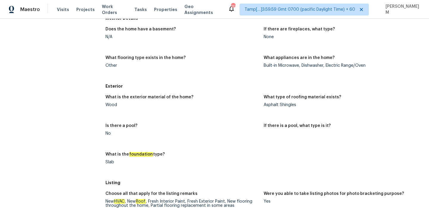
scroll to position [56, 0]
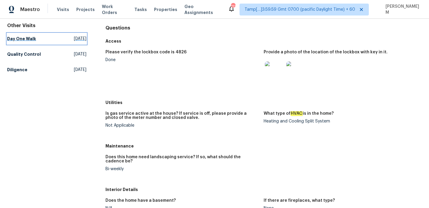
click at [23, 41] on h5 "Day One Walk" at bounding box center [21, 39] width 29 height 6
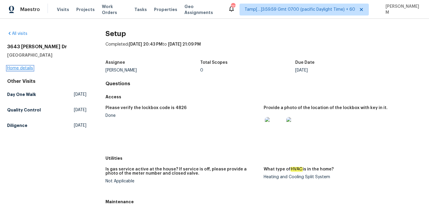
click at [21, 70] on link "Home details" at bounding box center [20, 68] width 26 height 4
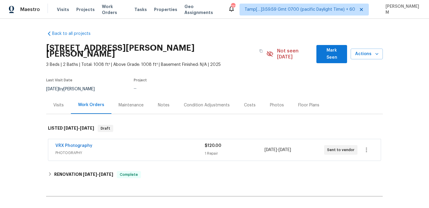
click at [134, 143] on div "VRX Photography" at bounding box center [129, 146] width 149 height 7
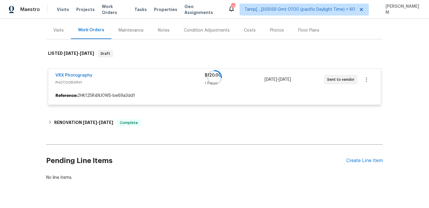
scroll to position [82, 0]
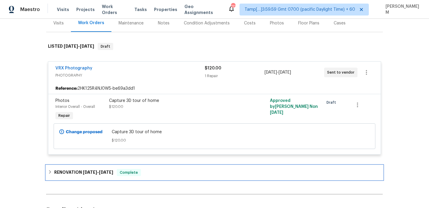
click at [112, 170] on span "[DATE]" at bounding box center [106, 172] width 14 height 4
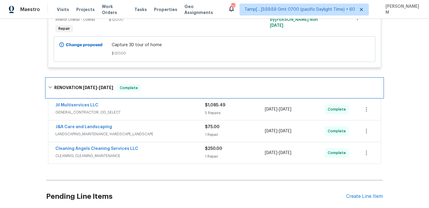
scroll to position [212, 0]
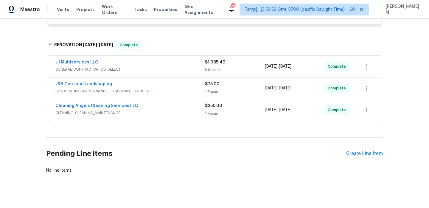
click at [159, 66] on span "GENERAL_CONTRACTOR, OD_SELECT" at bounding box center [130, 69] width 150 height 6
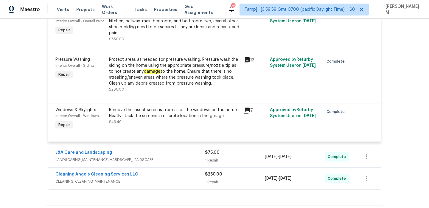
scroll to position [379, 0]
click at [187, 156] on span "LANDSCAPING_MAINTENANCE, HARDSCAPE_LANDSCAPE" at bounding box center [130, 159] width 150 height 6
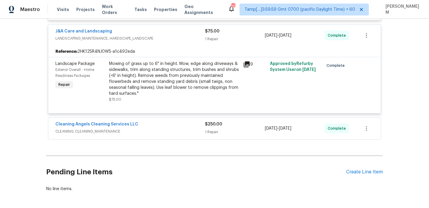
scroll to position [516, 0]
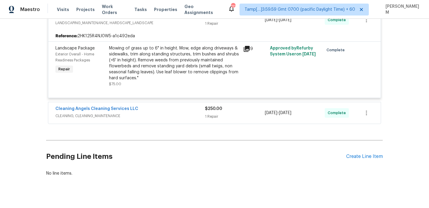
click at [184, 114] on div "Cleaning Angels Cleaning Services LLC CLEANING, CLEANING_MAINTENANCE" at bounding box center [130, 113] width 150 height 14
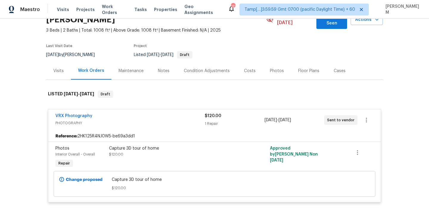
scroll to position [0, 0]
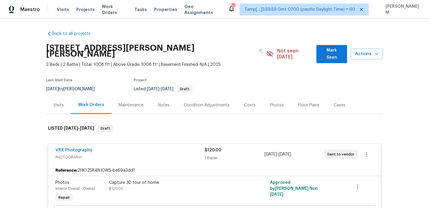
click at [64, 100] on div "Visits" at bounding box center [58, 105] width 25 height 18
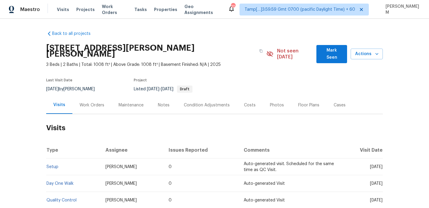
scroll to position [54, 0]
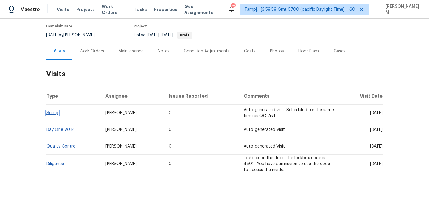
click at [53, 111] on link "Setup" at bounding box center [52, 113] width 12 height 4
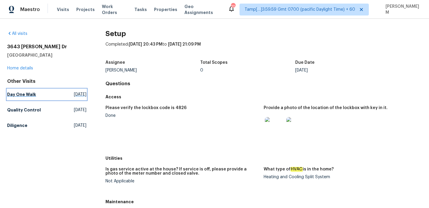
click at [74, 95] on span "[DATE]" at bounding box center [80, 94] width 13 height 6
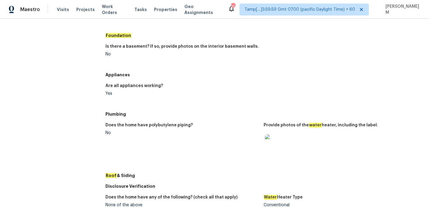
scroll to position [184, 0]
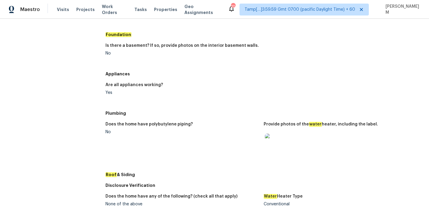
click at [267, 139] on img at bounding box center [274, 142] width 19 height 19
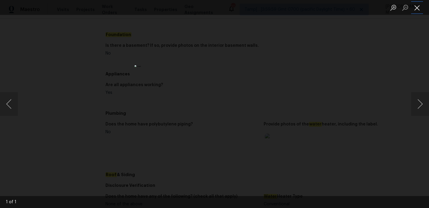
click at [421, 5] on button "Close lightbox" at bounding box center [417, 7] width 12 height 10
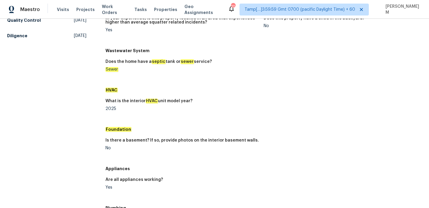
scroll to position [0, 0]
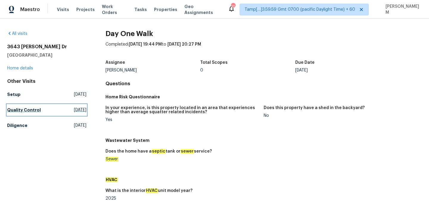
click at [74, 108] on span "[DATE]" at bounding box center [80, 110] width 13 height 6
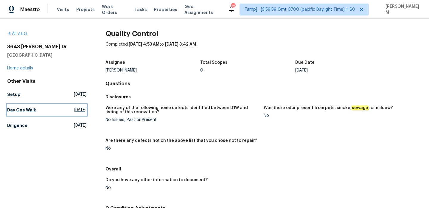
click at [74, 112] on span "[DATE]" at bounding box center [80, 110] width 13 height 6
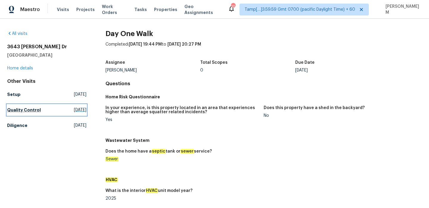
click at [75, 112] on span "[DATE]" at bounding box center [80, 110] width 13 height 6
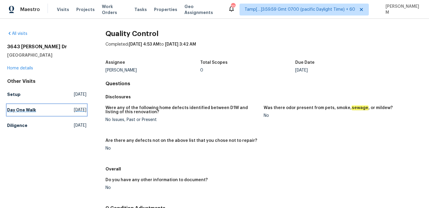
click at [81, 110] on span "[DATE]" at bounding box center [80, 110] width 13 height 6
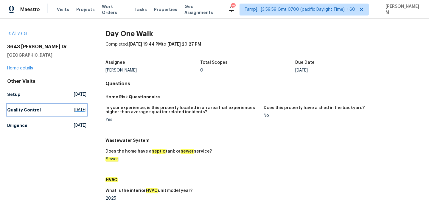
click at [77, 112] on span "[DATE]" at bounding box center [80, 110] width 13 height 6
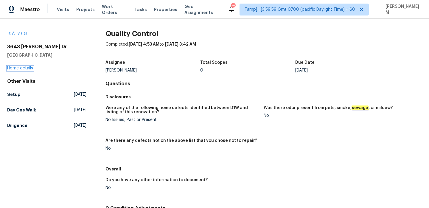
click at [32, 67] on link "Home details" at bounding box center [20, 68] width 26 height 4
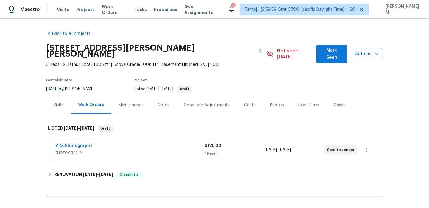
click at [218, 150] on div "1 Repair" at bounding box center [235, 153] width 60 height 6
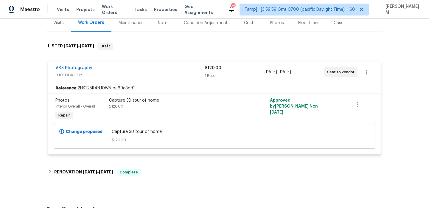
scroll to position [84, 0]
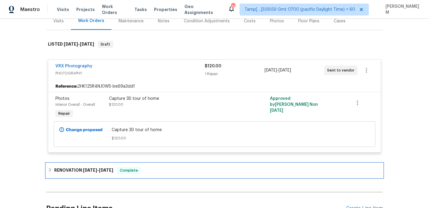
click at [113, 168] on span "[DATE]" at bounding box center [106, 170] width 14 height 4
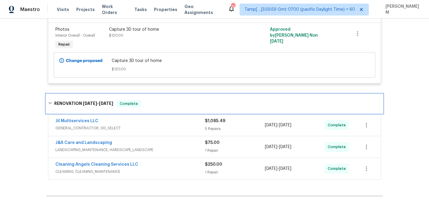
scroll to position [168, 0]
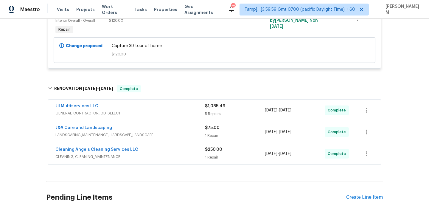
click at [207, 111] on div "5 Repairs" at bounding box center [235, 114] width 60 height 6
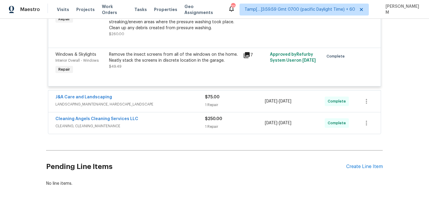
scroll to position [440, 0]
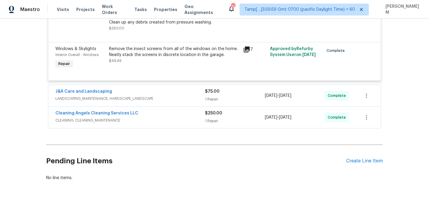
click at [202, 96] on span "LANDSCAPING_MAINTENANCE, HARDSCAPE_LANDSCAPE" at bounding box center [130, 99] width 150 height 6
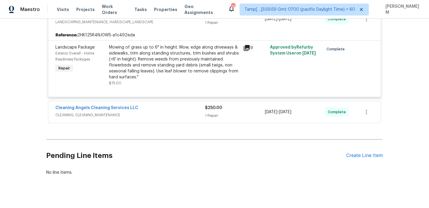
scroll to position [520, 0]
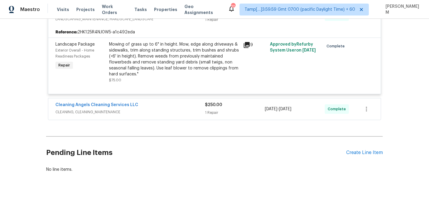
click at [205, 104] on div "$250.00 1 Repair" at bounding box center [235, 109] width 60 height 14
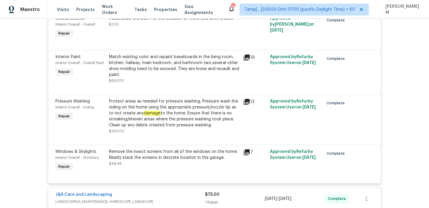
scroll to position [291, 0]
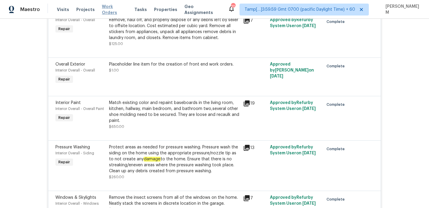
click at [114, 10] on span "Work Orders" at bounding box center [114, 10] width 25 height 12
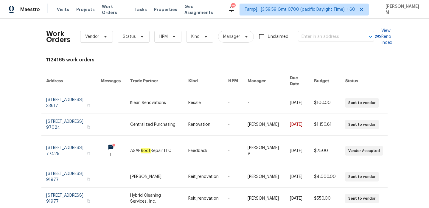
click at [344, 34] on input "text" at bounding box center [328, 36] width 60 height 9
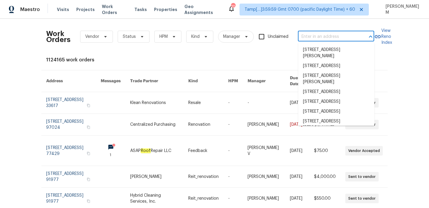
paste input "[STREET_ADDRESS]"
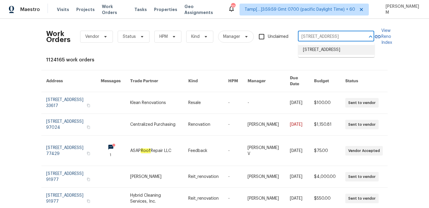
type input "[STREET_ADDRESS]"
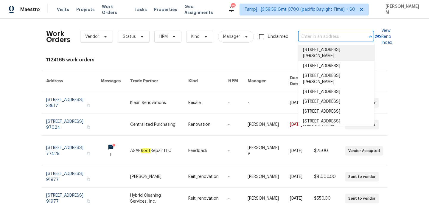
paste input "[STREET_ADDRESS]"
type input "[STREET_ADDRESS]"
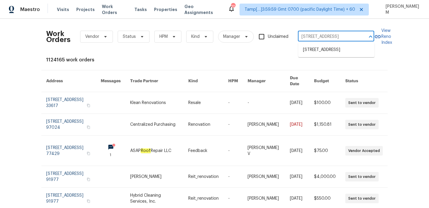
scroll to position [0, 20]
click at [328, 52] on li "[STREET_ADDRESS]" at bounding box center [336, 50] width 76 height 10
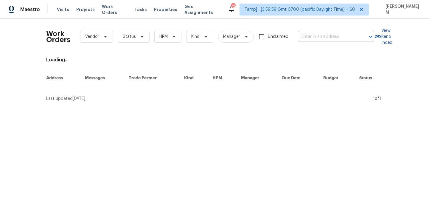
type input "[STREET_ADDRESS]"
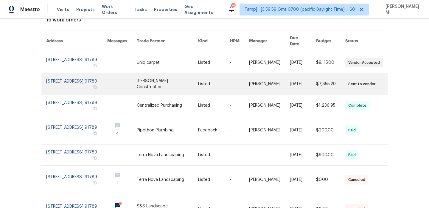
scroll to position [30, 0]
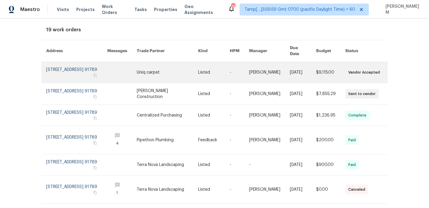
click at [261, 75] on link at bounding box center [269, 72] width 41 height 21
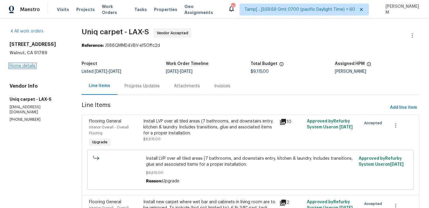
click at [20, 66] on link "Home details" at bounding box center [23, 66] width 26 height 4
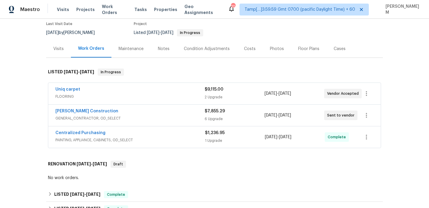
scroll to position [53, 0]
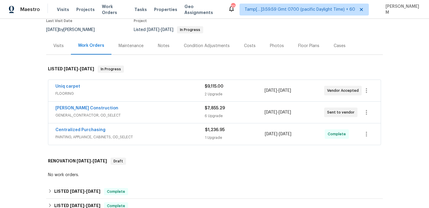
click at [176, 87] on div "Uniq carpet" at bounding box center [129, 86] width 149 height 7
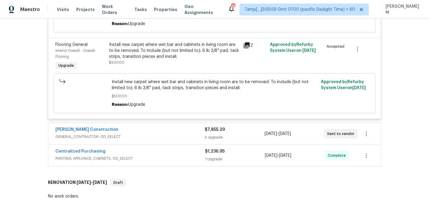
click at [178, 135] on span "GENERAL_CONTRACTOR, OD_SELECT" at bounding box center [129, 137] width 149 height 6
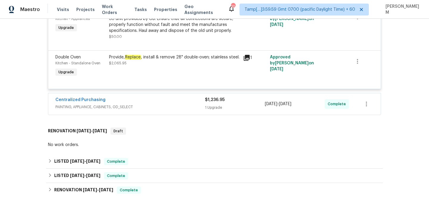
scroll to position [551, 0]
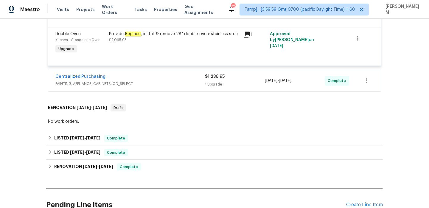
click at [161, 85] on span "PAINTING, APPLIANCE, CABINETS, OD_SELECT" at bounding box center [130, 84] width 150 height 6
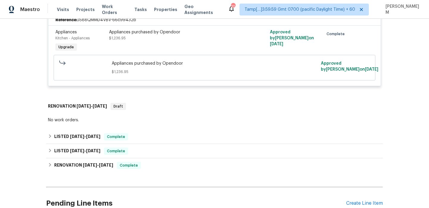
scroll to position [633, 0]
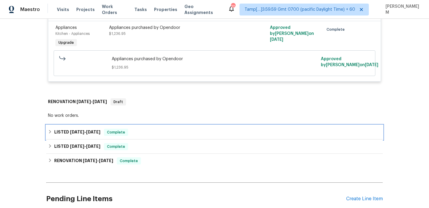
click at [154, 133] on div "LISTED [DATE] - [DATE] Complete" at bounding box center [214, 132] width 333 height 7
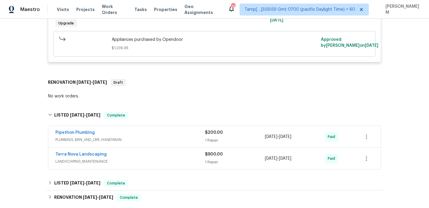
click at [160, 137] on div "Pipethon Plumbing" at bounding box center [130, 133] width 150 height 7
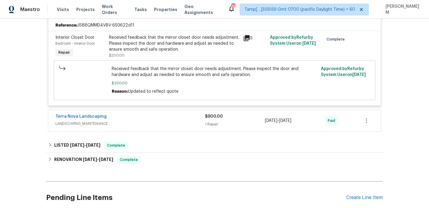
scroll to position [793, 0]
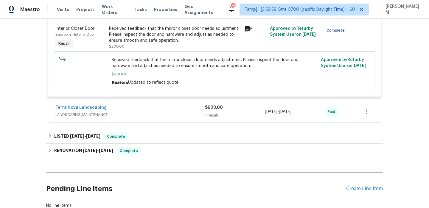
click at [156, 116] on span "LANDSCAPING_MAINTENANCE" at bounding box center [130, 115] width 150 height 6
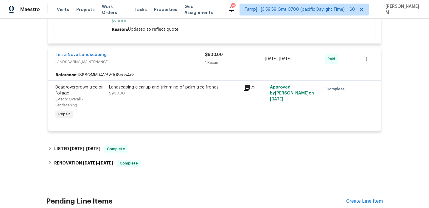
scroll to position [871, 0]
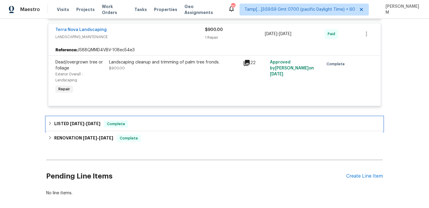
click at [157, 128] on div "LISTED [DATE] - [DATE] Complete" at bounding box center [214, 123] width 333 height 7
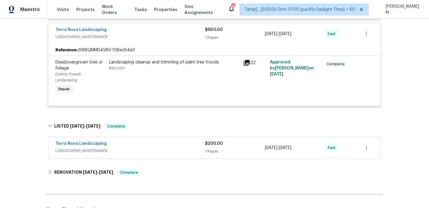
click at [162, 148] on div "Terra Nova Landscaping" at bounding box center [130, 144] width 150 height 7
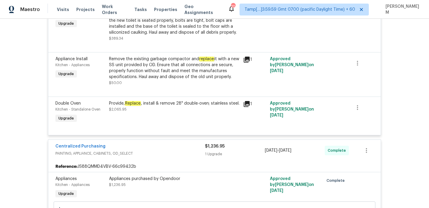
scroll to position [471, 0]
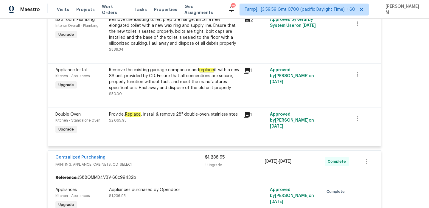
click at [127, 83] on div "Remove the existing garbage compactor and replace it with a new SS unit provide…" at bounding box center [174, 79] width 131 height 24
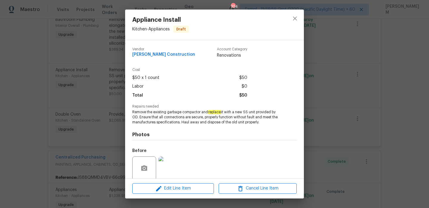
click at [107, 84] on div "Appliance Install Kitchen - Appliances Draft Vendor [PERSON_NAME] Construction …" at bounding box center [214, 104] width 429 height 208
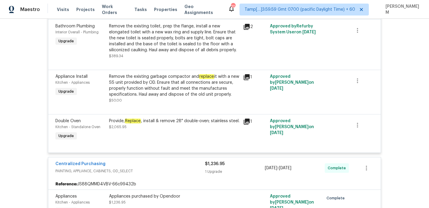
scroll to position [464, 0]
click at [203, 86] on div "Remove the existing garbage compactor and replace it with a new SS unit provide…" at bounding box center [174, 86] width 131 height 24
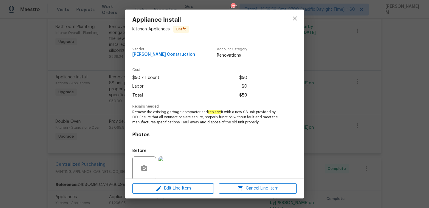
scroll to position [46, 0]
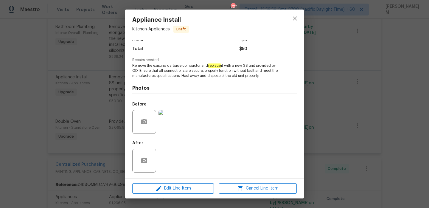
click at [178, 126] on img at bounding box center [171, 122] width 24 height 24
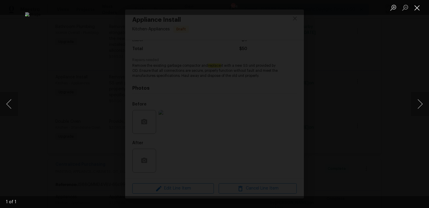
click at [416, 6] on button "Close lightbox" at bounding box center [417, 7] width 12 height 10
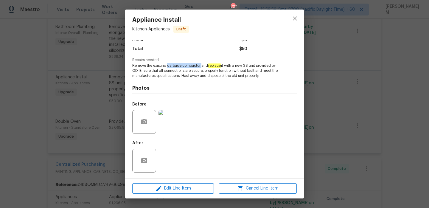
drag, startPoint x: 167, startPoint y: 66, endPoint x: 201, endPoint y: 66, distance: 34.3
click at [201, 66] on span "Remove the existing garbage compactor and replace it with a new SS unit provide…" at bounding box center [206, 70] width 148 height 15
click at [85, 83] on div "Appliance Install Kitchen - Appliances Draft Vendor [PERSON_NAME] Construction …" at bounding box center [214, 104] width 429 height 208
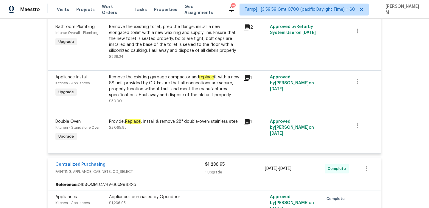
scroll to position [437, 0]
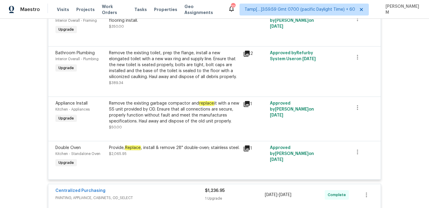
click at [191, 66] on div "Remove the existing toilet, prep the flange, install a new elongated toilet wit…" at bounding box center [174, 65] width 131 height 30
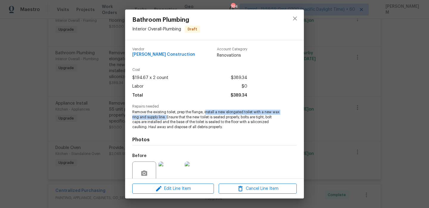
drag, startPoint x: 206, startPoint y: 112, endPoint x: 167, endPoint y: 117, distance: 39.4
click at [167, 117] on span "Remove the existing toilet, prep the flange, install a new elongated toilet wit…" at bounding box center [206, 120] width 148 height 20
click at [109, 124] on div "Bathroom Plumbing Interior Overall - Plumbing Draft Vendor [PERSON_NAME] Constr…" at bounding box center [214, 104] width 429 height 208
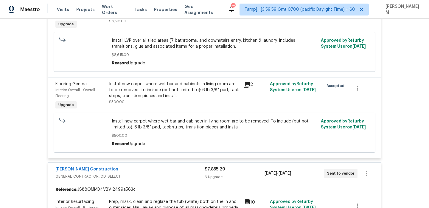
scroll to position [0, 0]
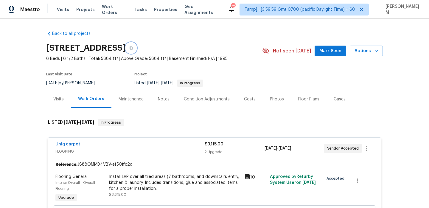
click at [133, 48] on icon "button" at bounding box center [131, 48] width 4 height 4
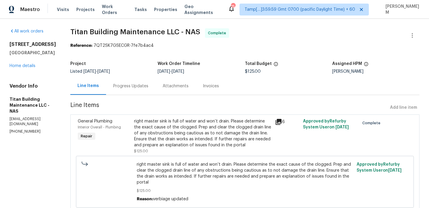
click at [114, 94] on div "Progress Updates" at bounding box center [130, 86] width 49 height 18
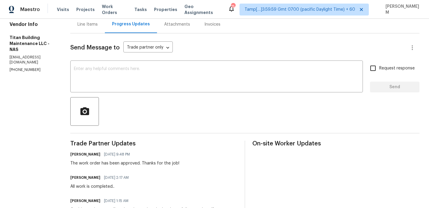
scroll to position [57, 0]
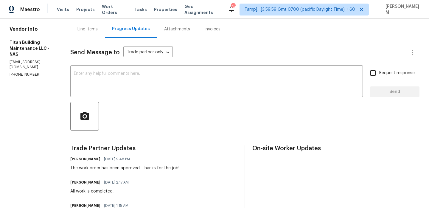
click at [204, 32] on div "Invoices" at bounding box center [212, 29] width 16 height 6
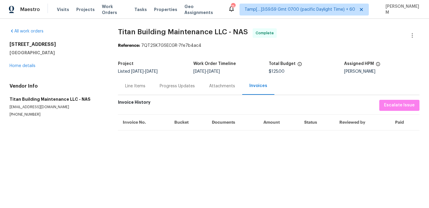
click at [147, 91] on div "Line Items" at bounding box center [135, 86] width 35 height 18
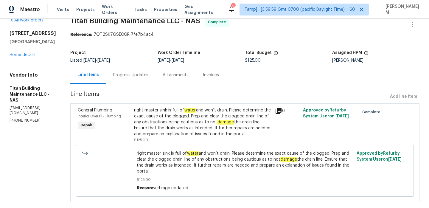
scroll to position [13, 0]
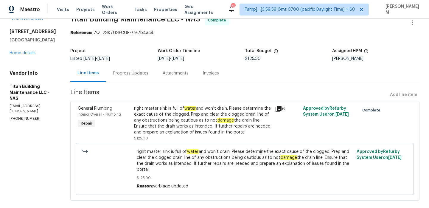
click at [276, 109] on icon at bounding box center [279, 109] width 6 height 6
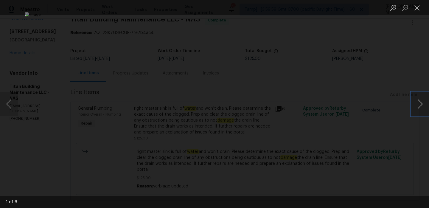
click at [412, 105] on button "Next image" at bounding box center [420, 104] width 18 height 24
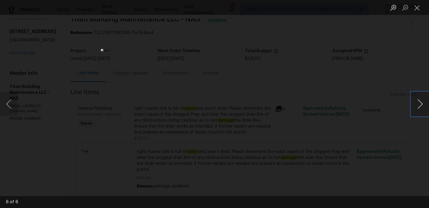
click at [412, 105] on button "Next image" at bounding box center [420, 104] width 18 height 24
click at [417, 8] on button "Close lightbox" at bounding box center [417, 7] width 12 height 10
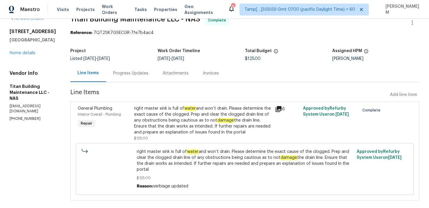
click at [196, 79] on div "Invoices" at bounding box center [211, 73] width 30 height 18
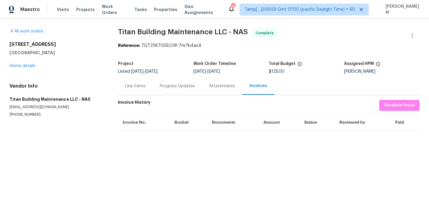
click at [135, 88] on div "Line Items" at bounding box center [135, 86] width 20 height 6
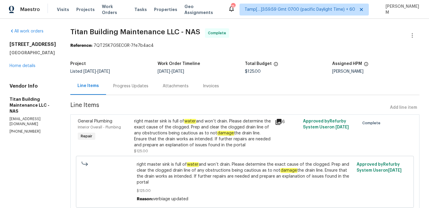
click at [148, 121] on div "right master sink is full of water and won’t drain. Please determine the exact …" at bounding box center [202, 133] width 137 height 30
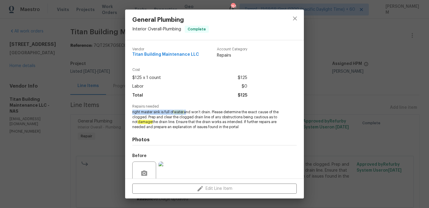
drag, startPoint x: 131, startPoint y: 113, endPoint x: 186, endPoint y: 112, distance: 54.8
click at [186, 112] on div "Vendor Titan Building Maintenance LLC Account Category Repairs Cost $125 x 1 co…" at bounding box center [214, 109] width 179 height 138
copy span "right master sink is full of water"
